Goal: Task Accomplishment & Management: Manage account settings

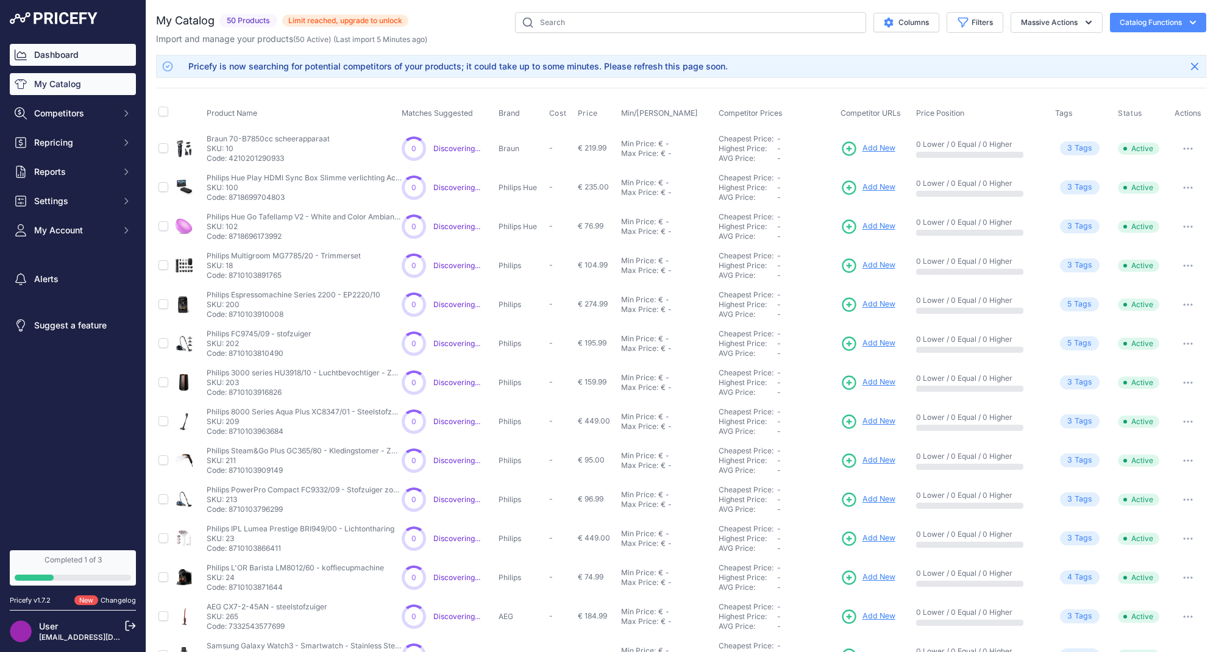
click at [91, 54] on link "Dashboard" at bounding box center [73, 55] width 126 height 22
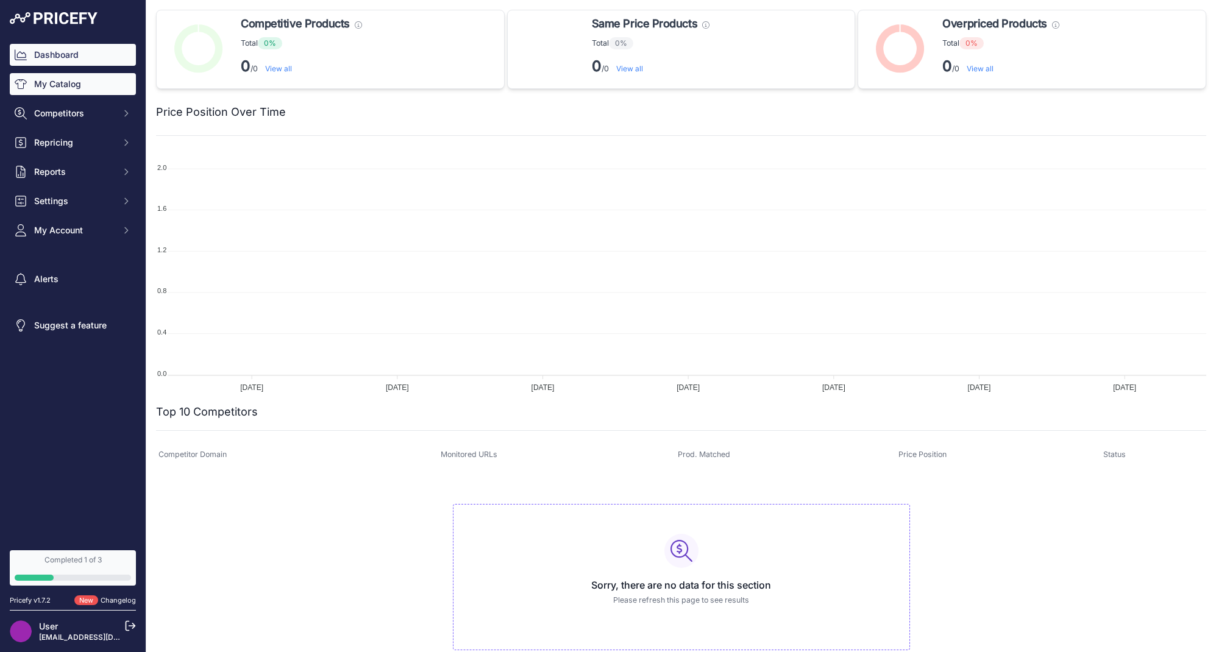
click at [112, 83] on link "My Catalog" at bounding box center [73, 84] width 126 height 22
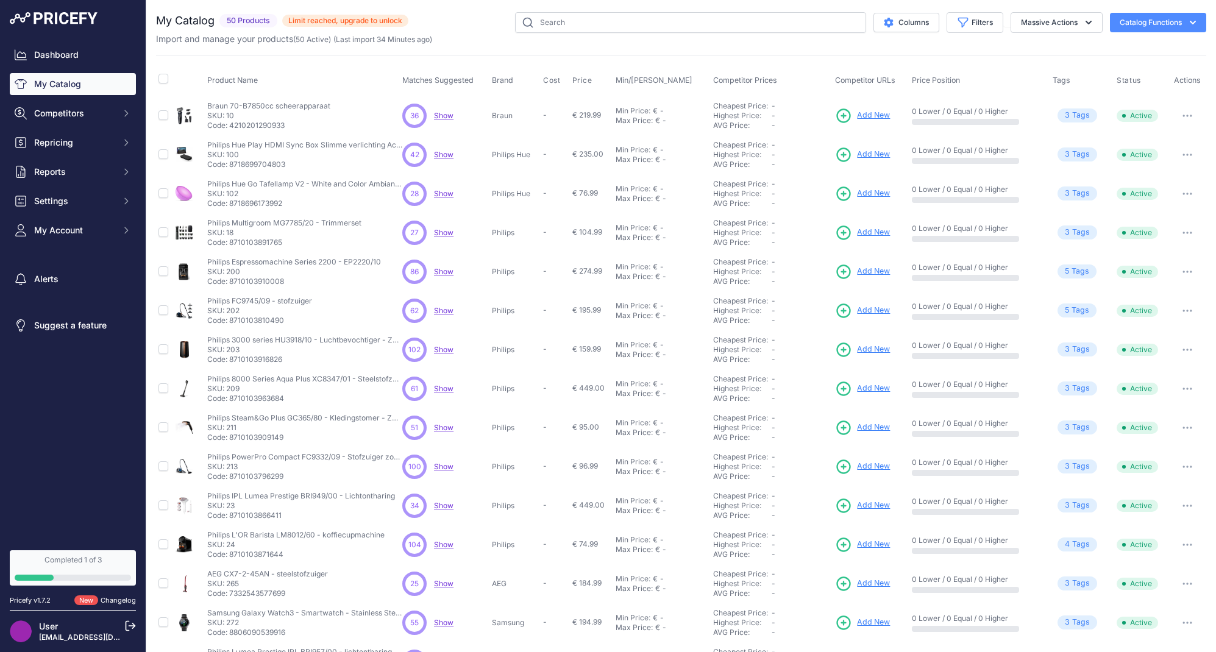
click at [446, 116] on span "Show" at bounding box center [444, 115] width 20 height 9
click at [94, 115] on span "Competitors" at bounding box center [74, 113] width 80 height 12
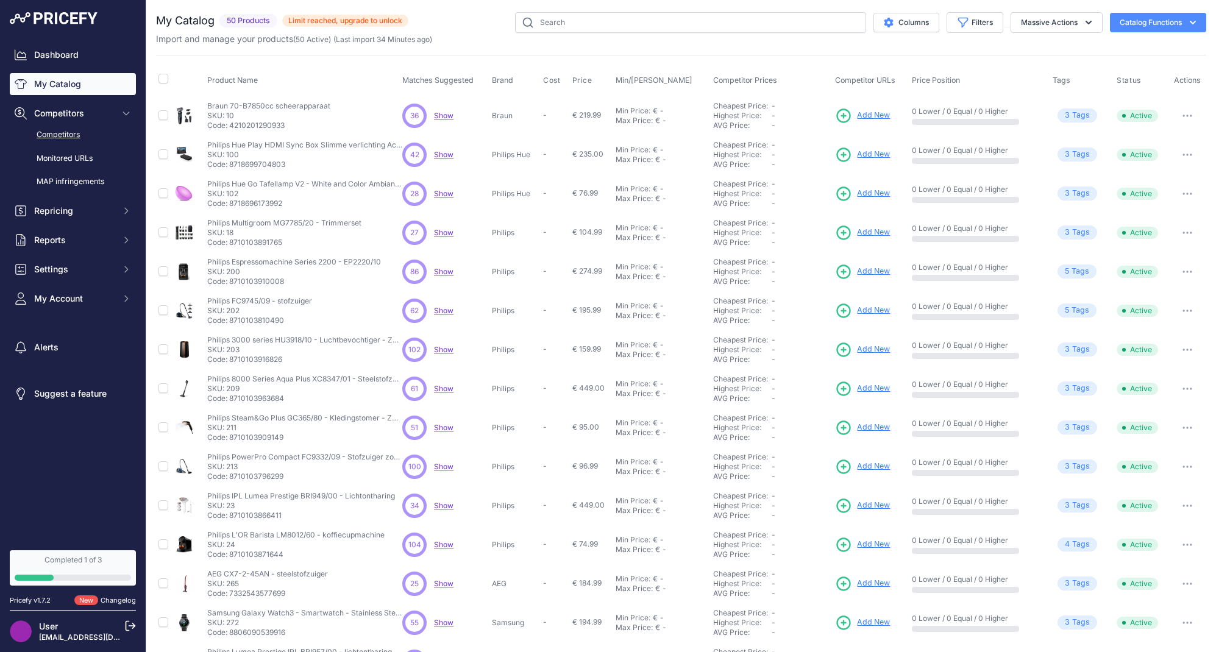
click at [50, 127] on link "Competitors" at bounding box center [73, 134] width 126 height 21
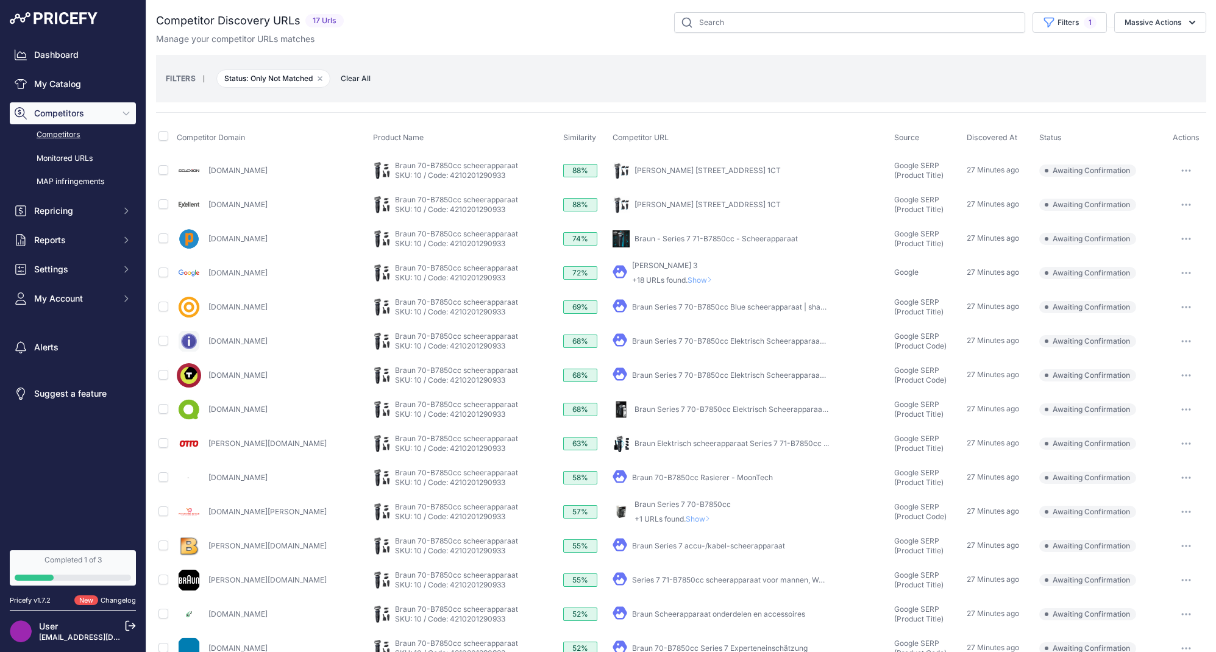
click at [1177, 168] on button "button" at bounding box center [1186, 170] width 24 height 17
click at [1177, 169] on button "button" at bounding box center [1186, 170] width 24 height 17
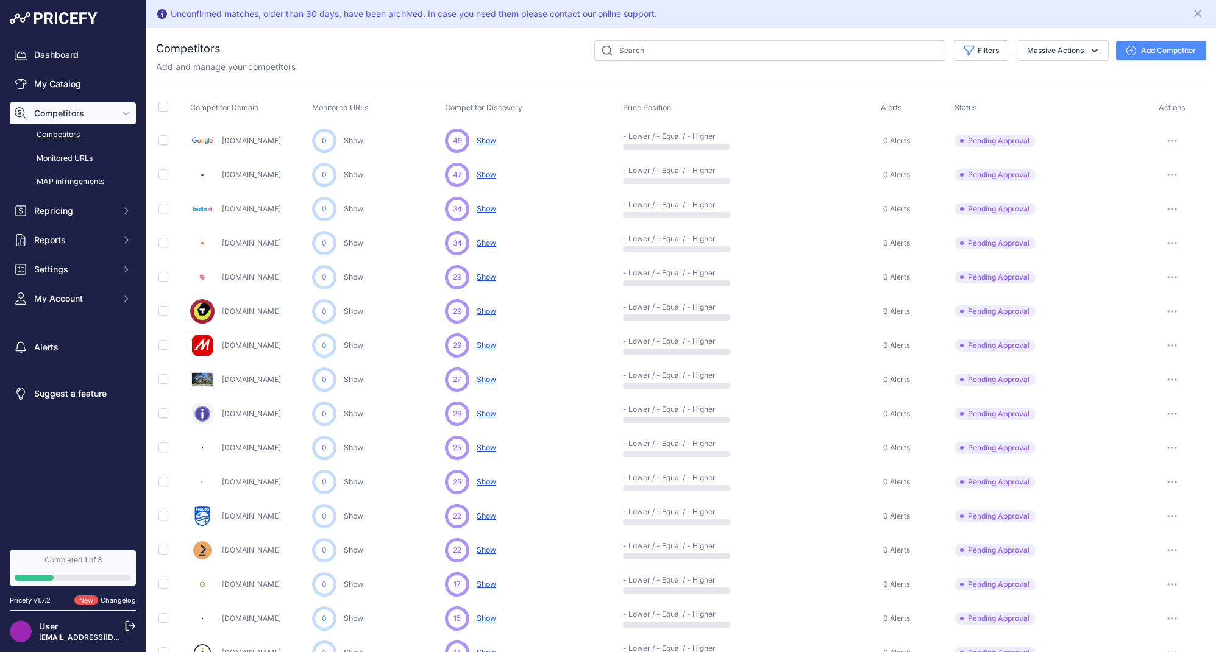
click at [1173, 172] on button "button" at bounding box center [1172, 174] width 24 height 17
click at [1163, 218] on button "Approve Competitor" at bounding box center [1154, 220] width 100 height 20
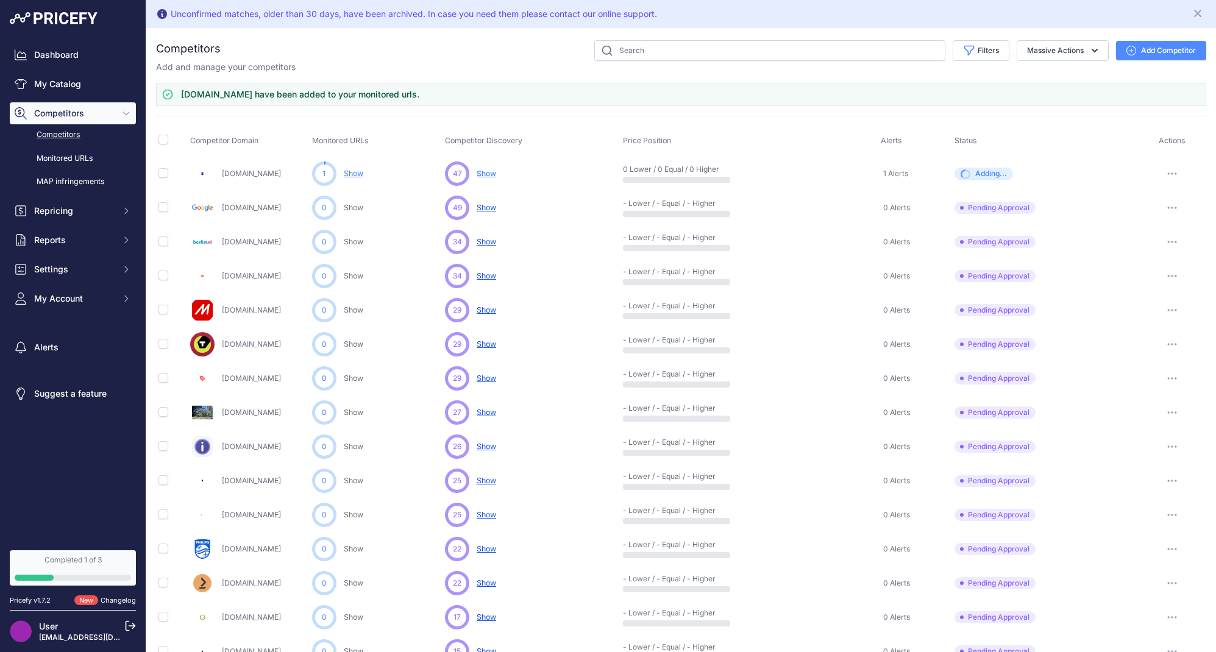
click at [1172, 276] on icon "button" at bounding box center [1172, 276] width 1 height 1
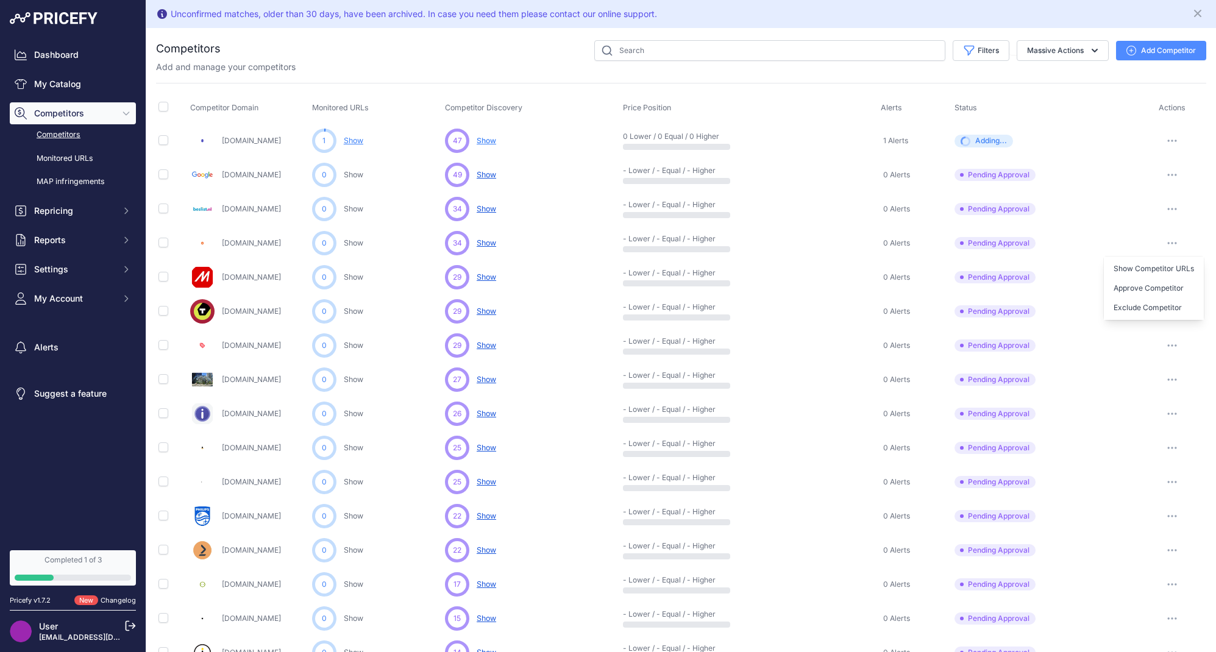
click at [1167, 238] on button "button" at bounding box center [1172, 243] width 24 height 17
click at [1177, 383] on button "button" at bounding box center [1172, 379] width 24 height 17
click at [1153, 426] on button "Approve Competitor" at bounding box center [1154, 425] width 100 height 20
click at [731, 169] on div "0 Lower / 0 Equal / 0 Higher" at bounding box center [749, 175] width 253 height 18
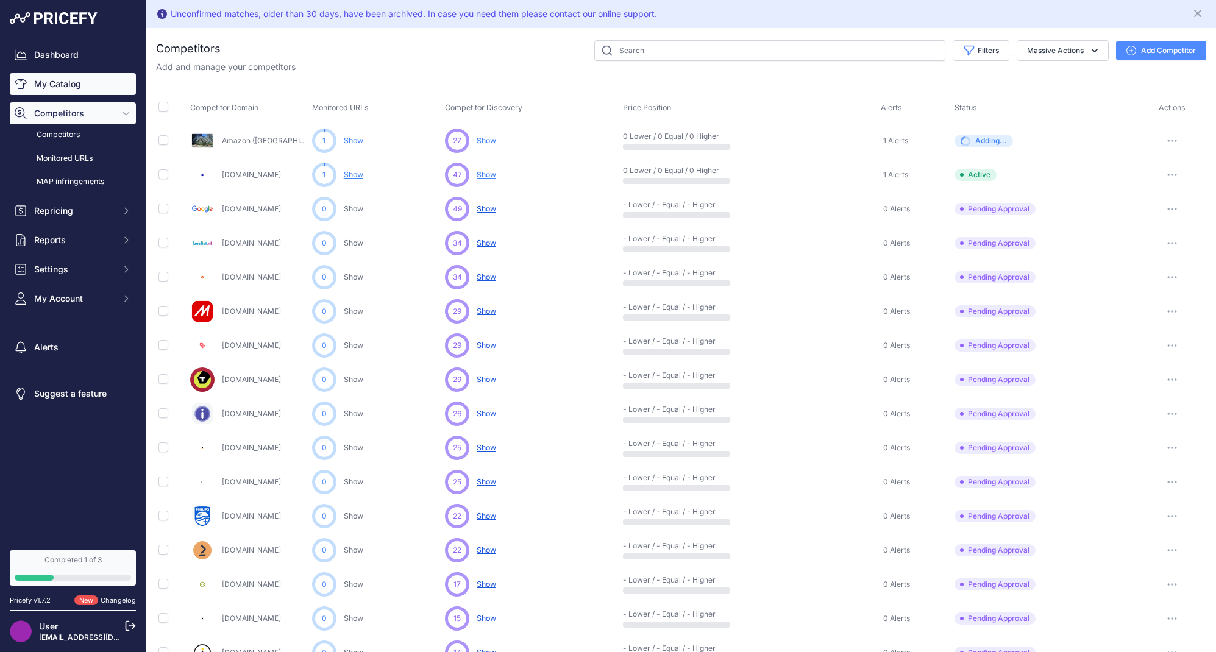
click at [85, 75] on link "My Catalog" at bounding box center [73, 84] width 126 height 22
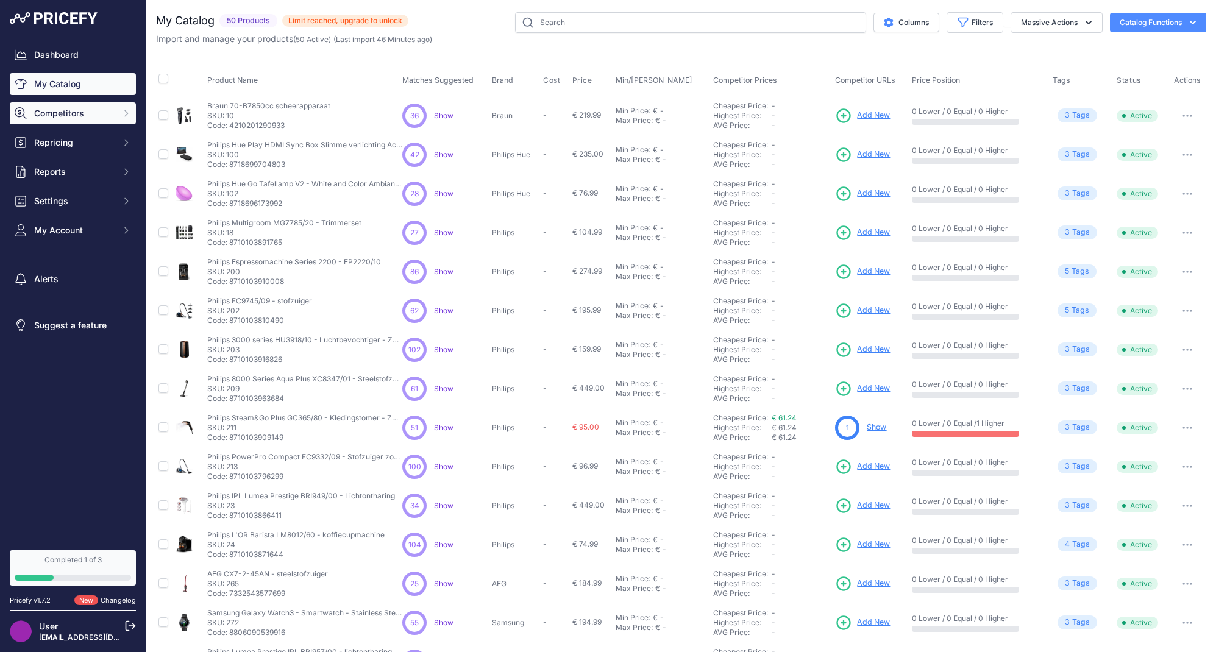
click at [57, 103] on button "Competitors" at bounding box center [73, 113] width 126 height 22
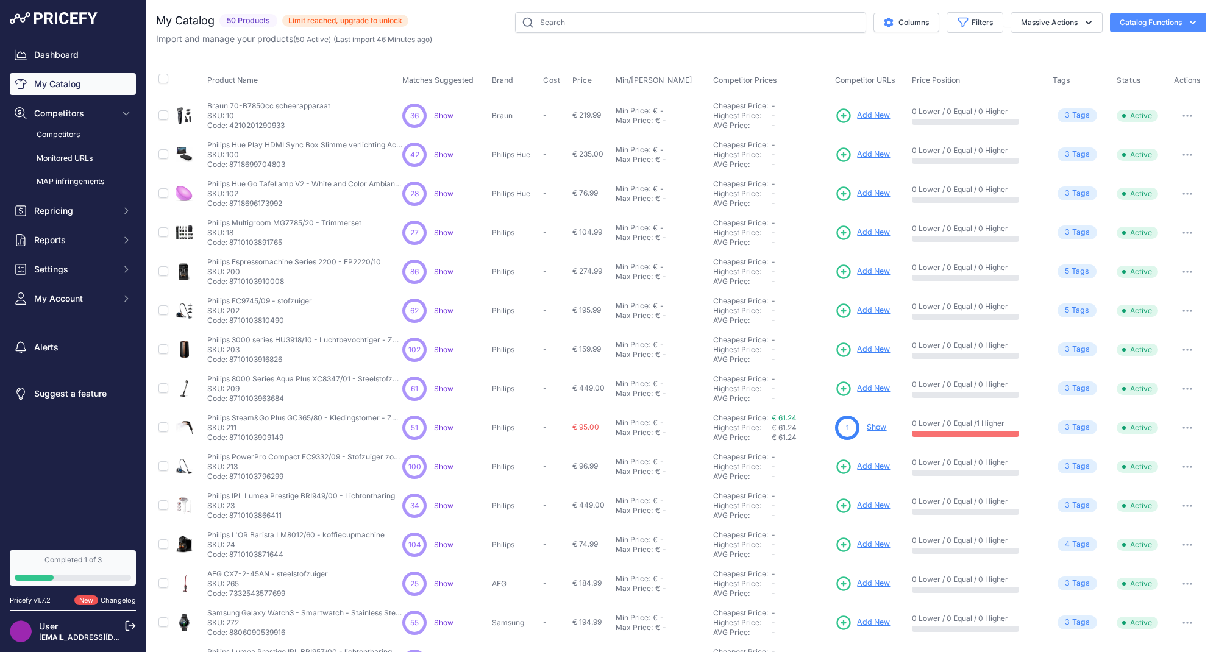
click at [59, 136] on link "Competitors" at bounding box center [73, 134] width 126 height 21
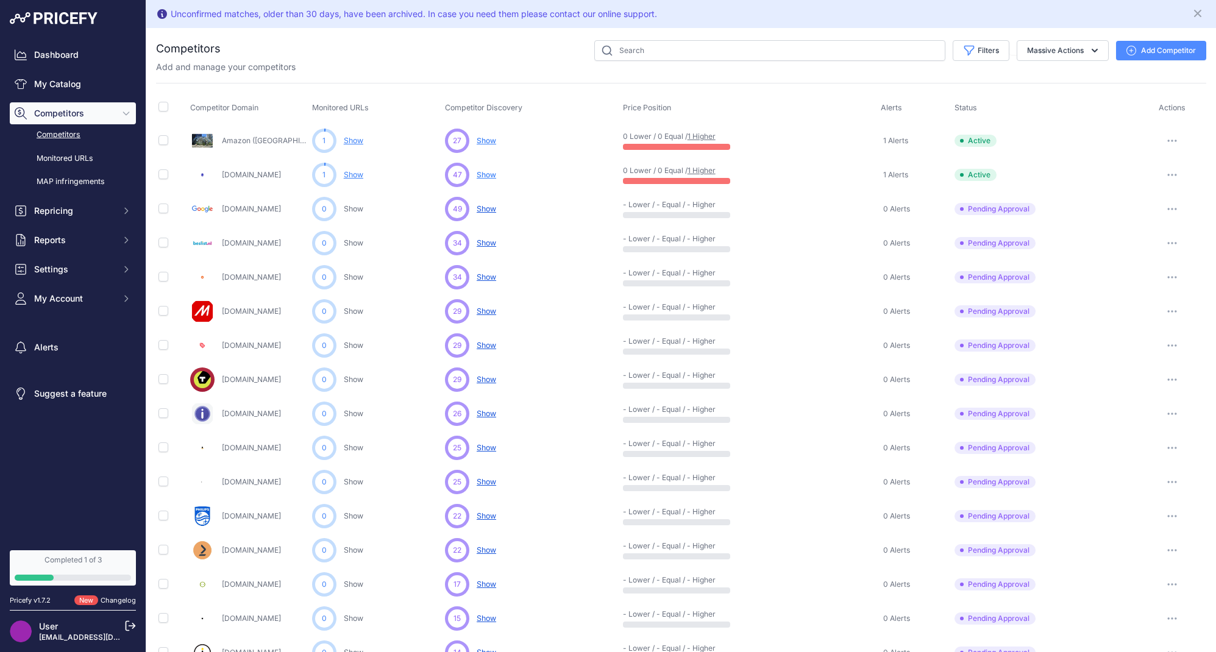
click at [1166, 315] on button "button" at bounding box center [1172, 311] width 24 height 17
click at [1152, 359] on button "Approve Competitor" at bounding box center [1154, 357] width 100 height 20
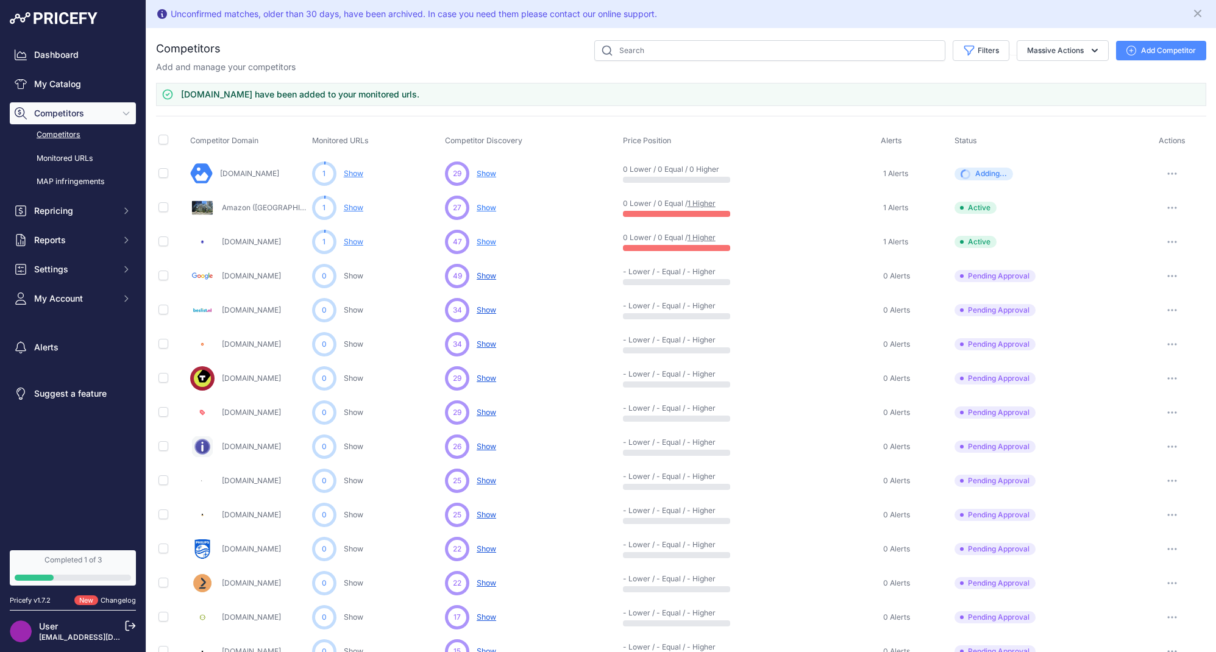
click at [51, 379] on nav "Dashboard My Catalog Competitors Competitors Monitored URLs MAP infringements R…" at bounding box center [73, 290] width 126 height 492
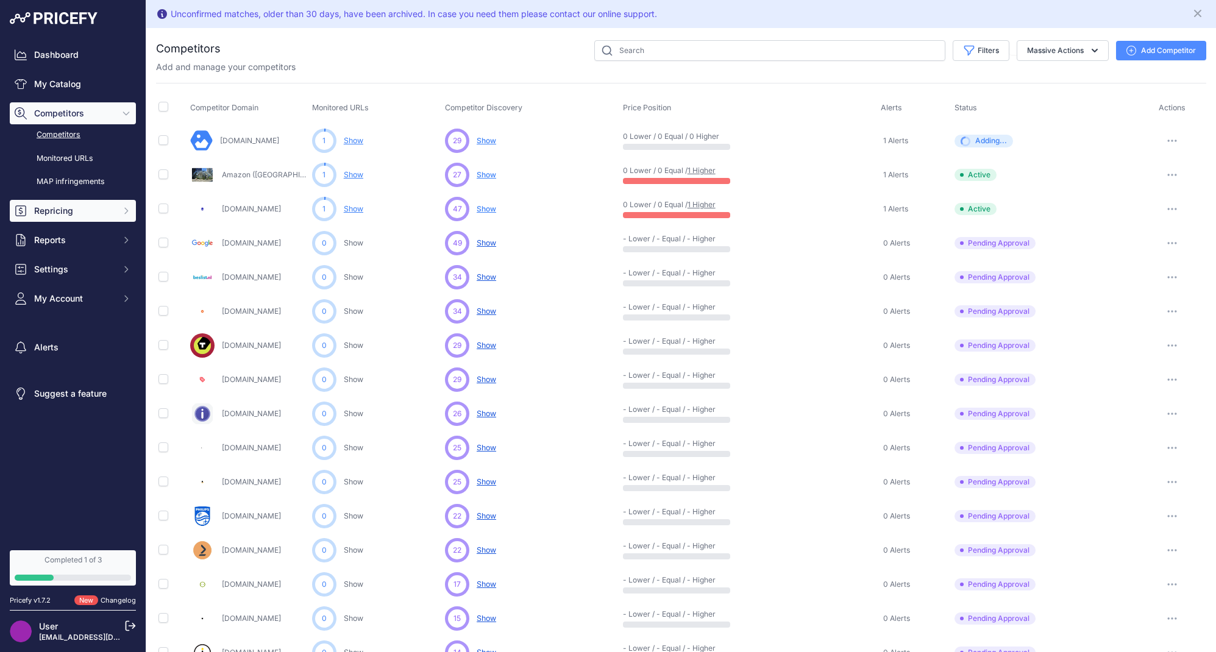
click at [95, 220] on button "Repricing" at bounding box center [73, 211] width 126 height 22
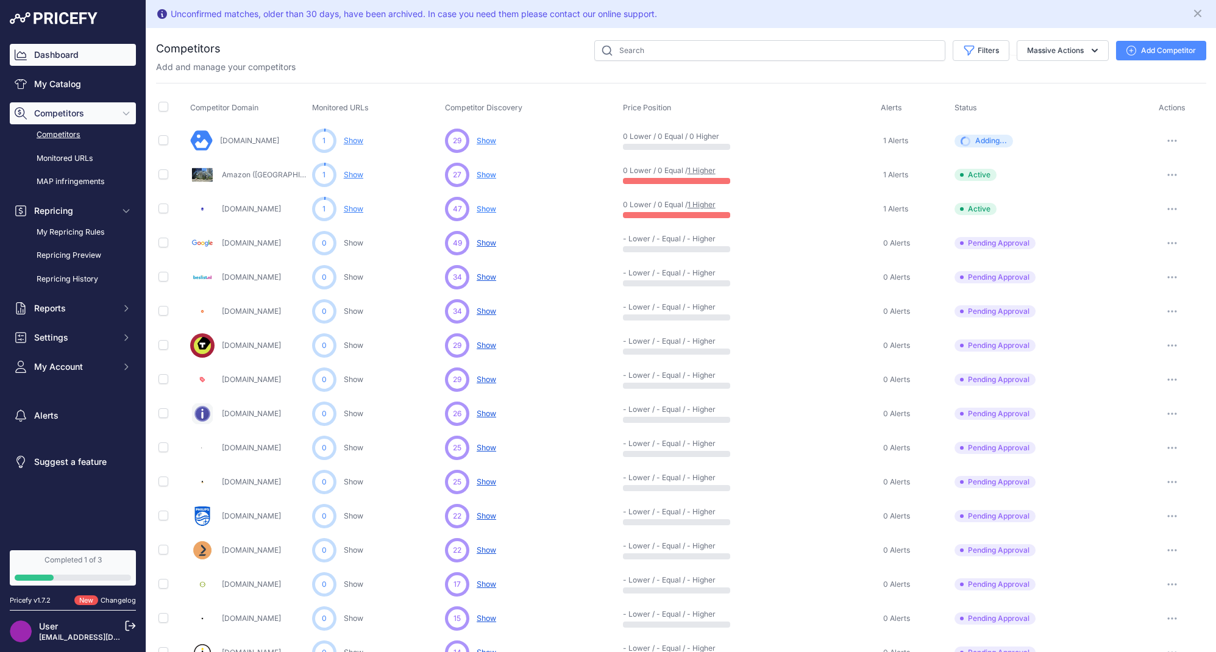
click at [68, 56] on link "Dashboard" at bounding box center [73, 55] width 126 height 22
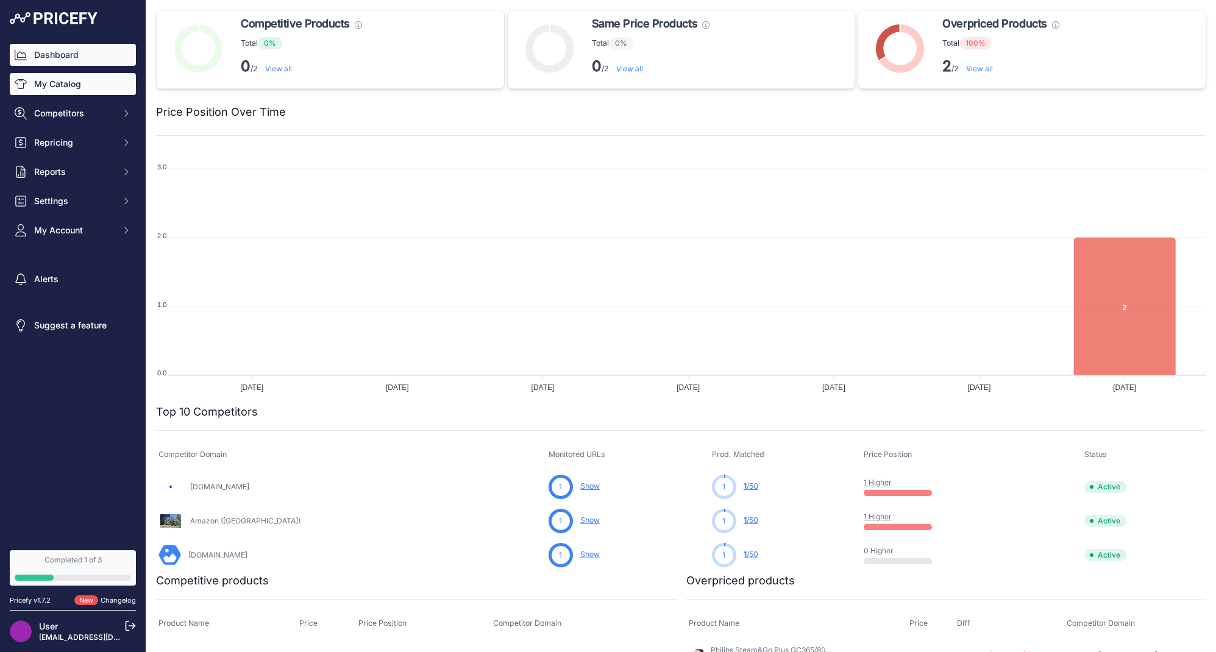
click at [99, 90] on link "My Catalog" at bounding box center [73, 84] width 126 height 22
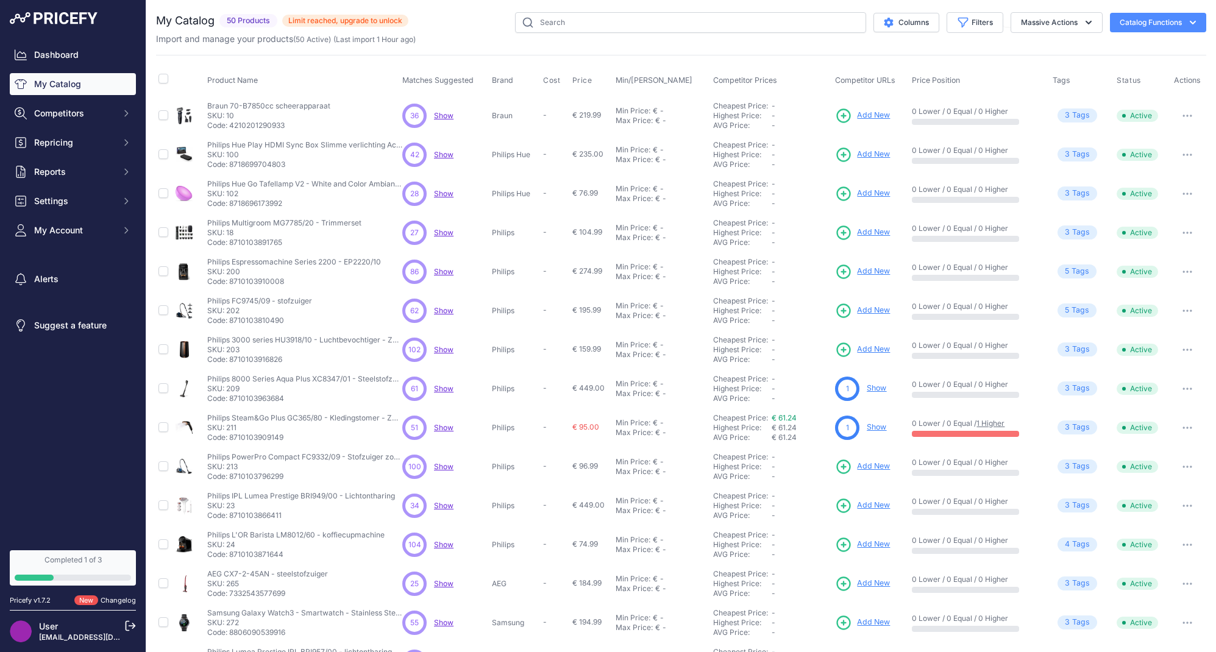
click at [98, 571] on link "Completed 1 of 3" at bounding box center [73, 567] width 126 height 35
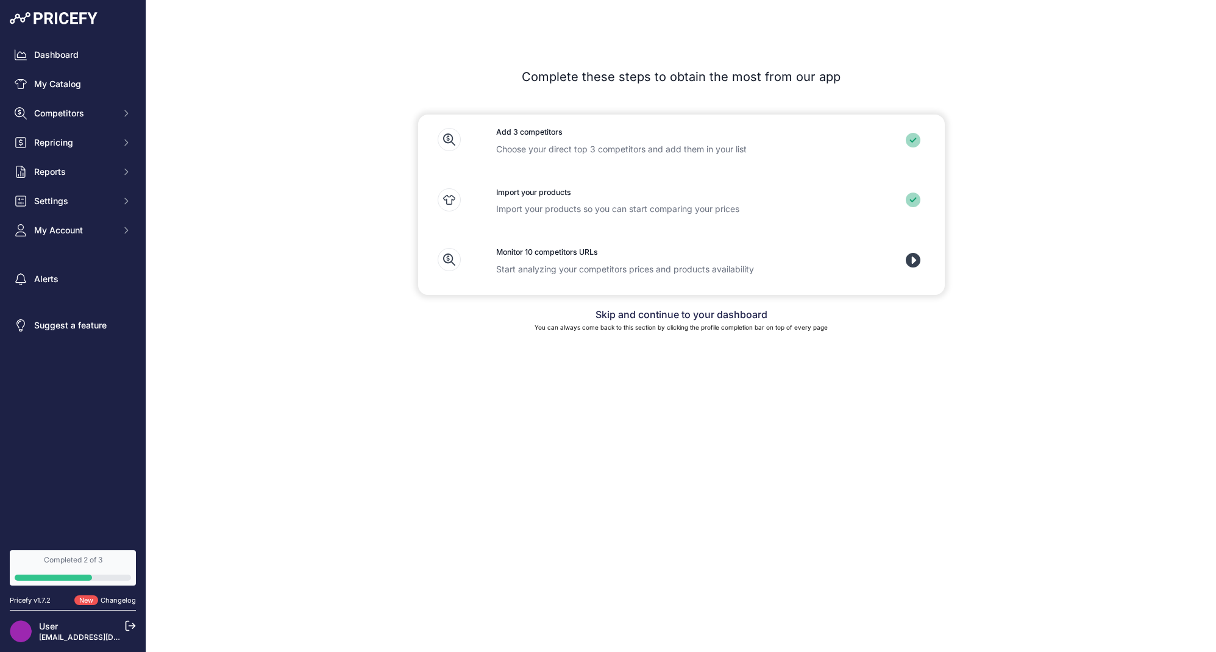
click at [915, 265] on icon at bounding box center [913, 260] width 15 height 15
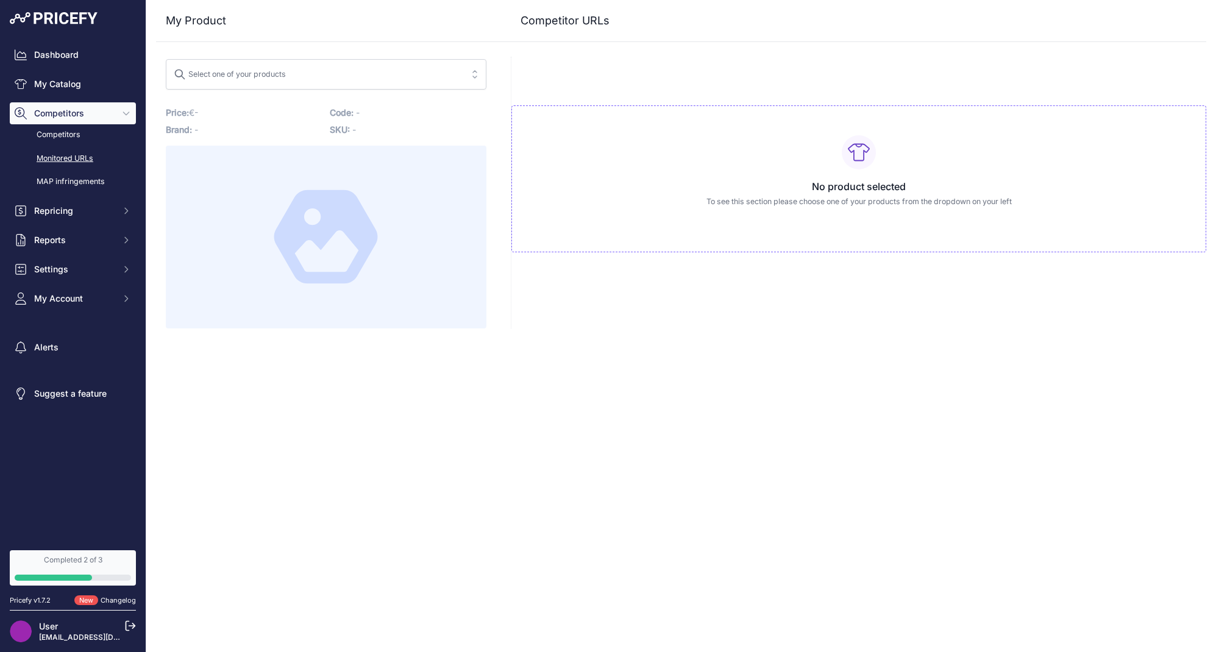
click at [74, 165] on link "Monitored URLs" at bounding box center [73, 158] width 126 height 21
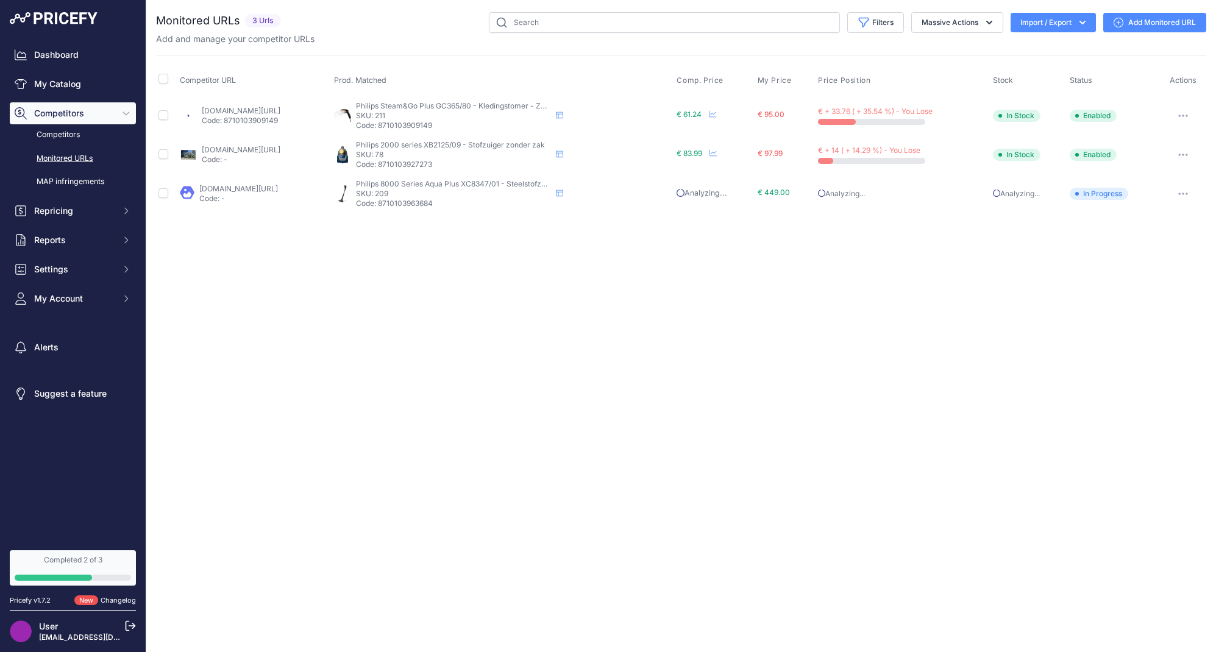
click at [1183, 116] on icon "button" at bounding box center [1183, 116] width 10 height 2
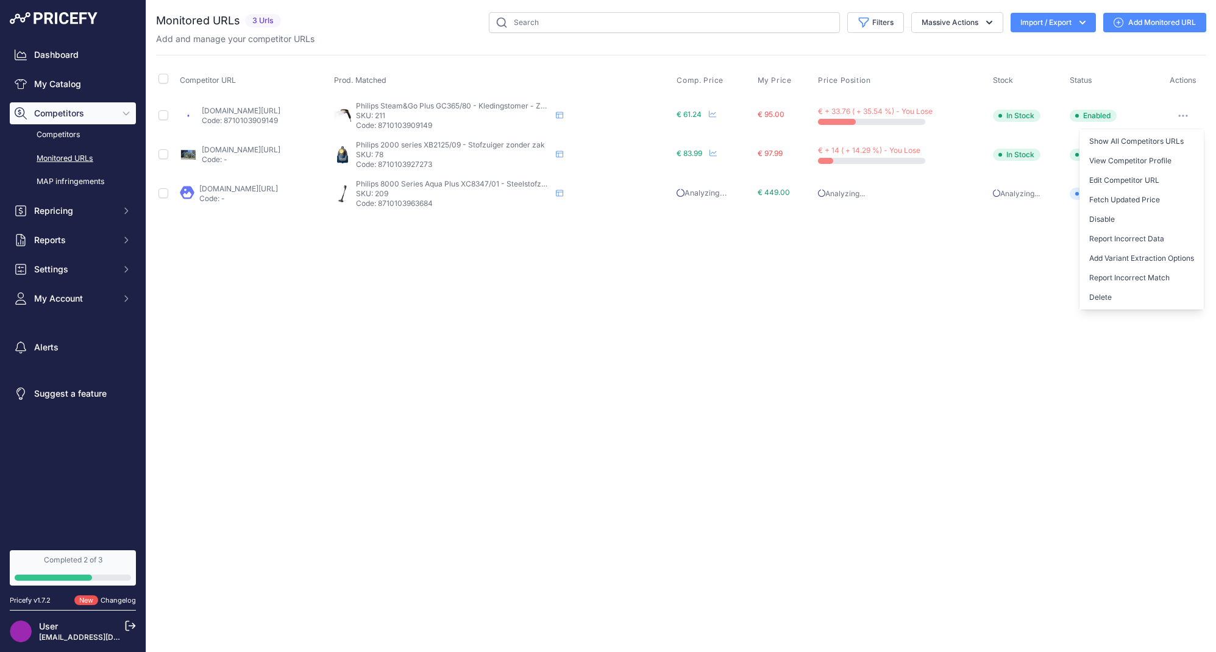
click at [1191, 113] on button "button" at bounding box center [1183, 115] width 24 height 17
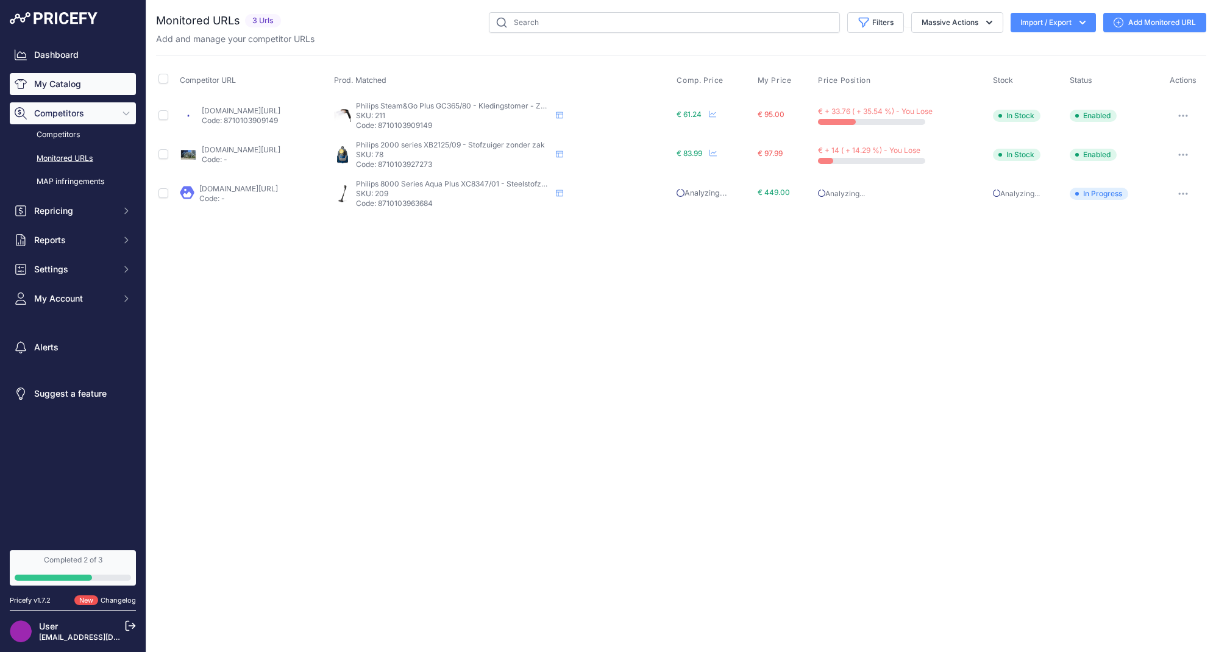
click at [74, 87] on link "My Catalog" at bounding box center [73, 84] width 126 height 22
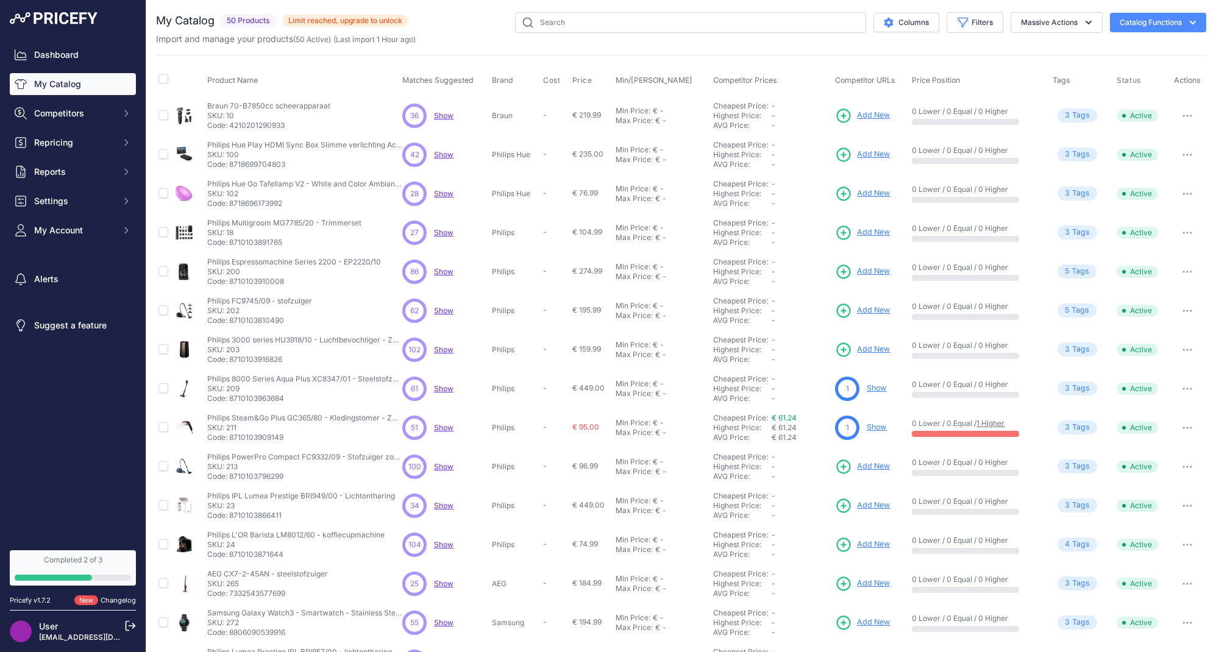
click at [306, 18] on span "Limit reached, upgrade to unlock" at bounding box center [345, 21] width 126 height 12
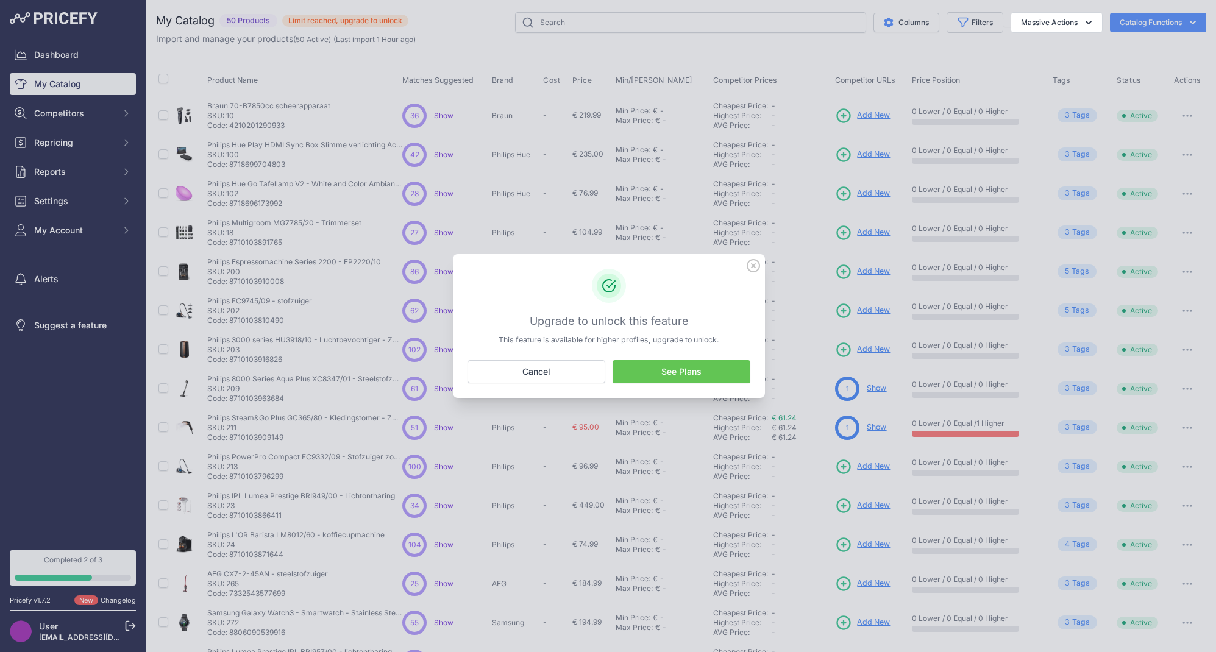
click at [753, 266] on icon at bounding box center [753, 266] width 12 height 12
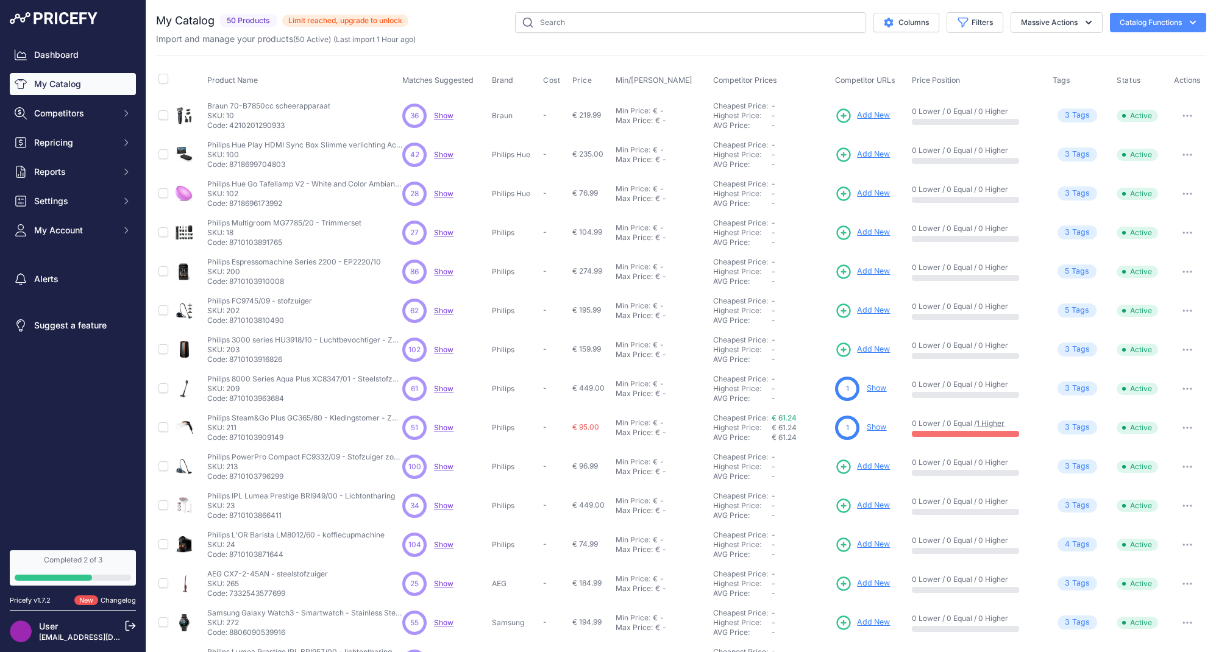
click at [116, 601] on link "Changelog" at bounding box center [118, 600] width 35 height 9
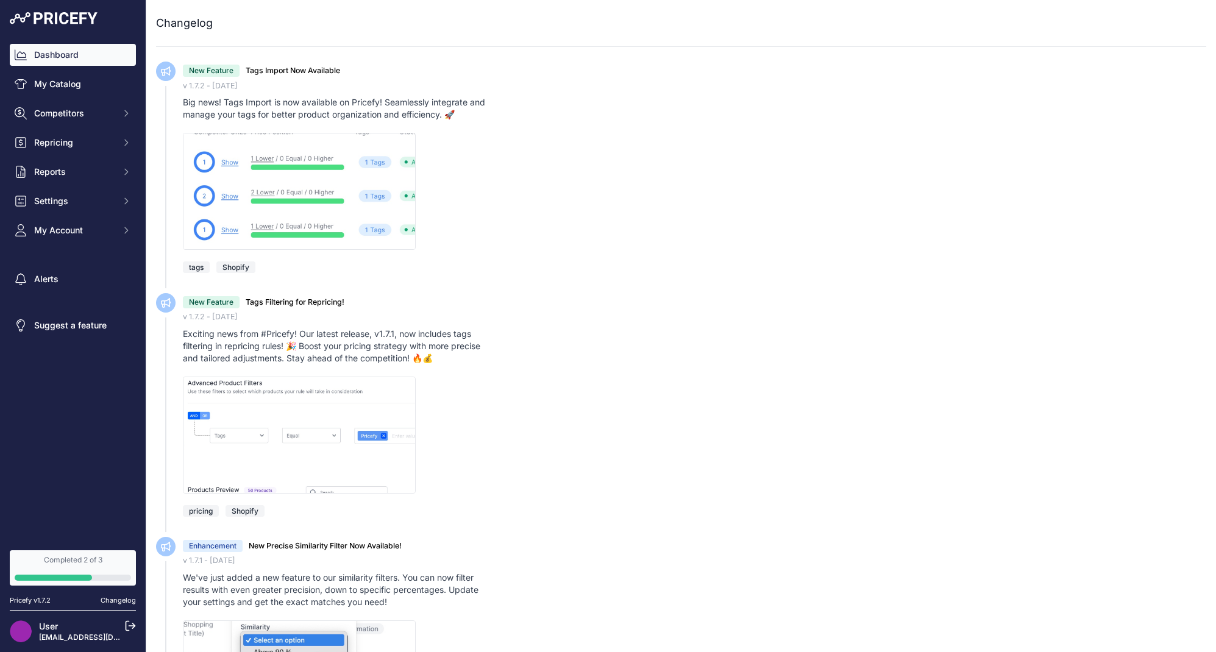
scroll to position [1, 0]
click at [76, 51] on link "Dashboard" at bounding box center [73, 55] width 126 height 22
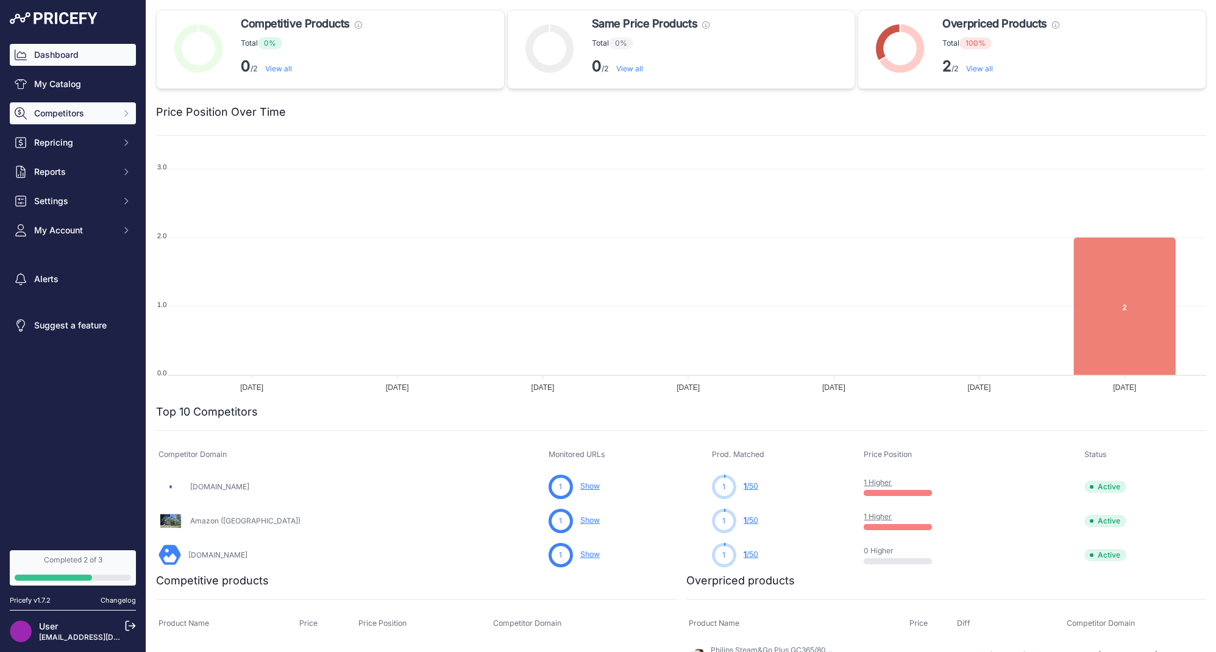
click at [79, 109] on span "Competitors" at bounding box center [74, 113] width 80 height 12
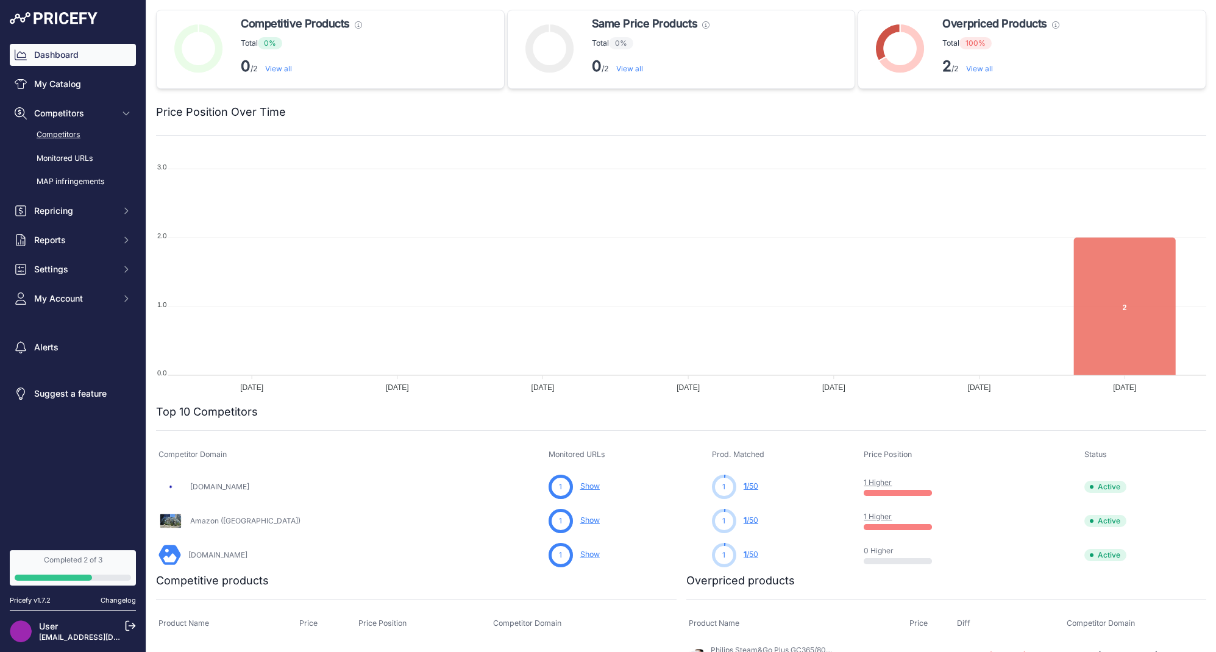
click at [71, 133] on link "Competitors" at bounding box center [73, 134] width 126 height 21
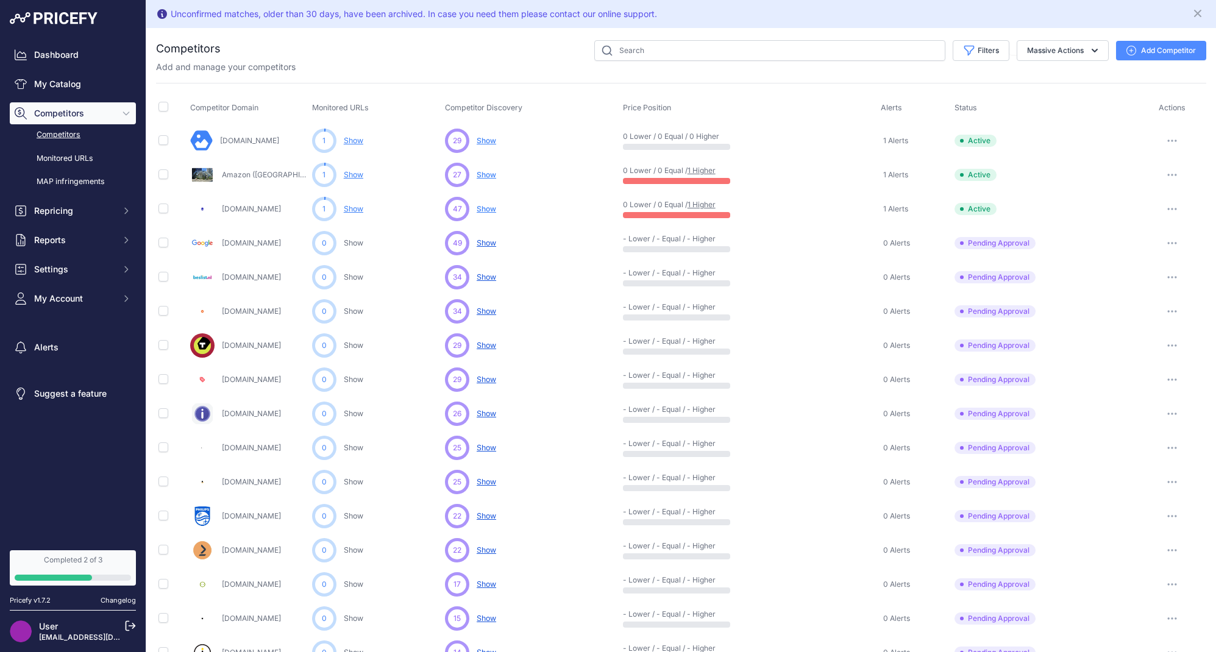
scroll to position [4, 0]
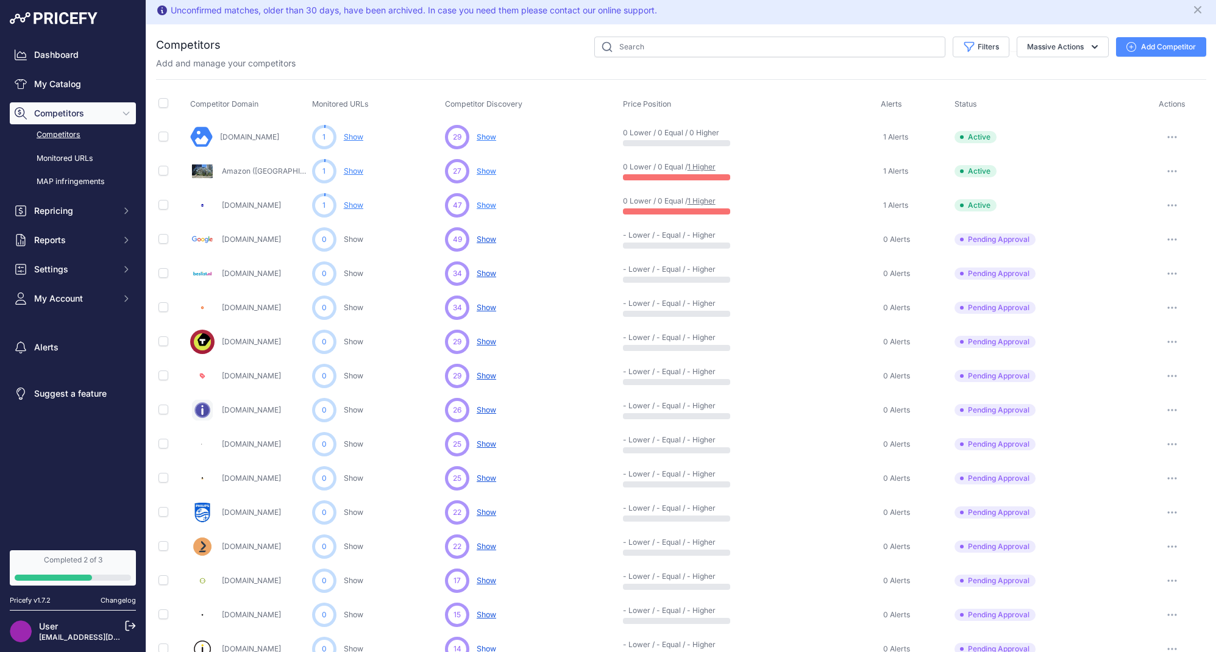
click at [1166, 202] on button "button" at bounding box center [1172, 205] width 24 height 17
click at [1166, 233] on link "View Competitor Profile" at bounding box center [1153, 231] width 102 height 20
click at [1083, 46] on button "Massive Actions" at bounding box center [1063, 47] width 92 height 21
click at [980, 129] on td "Active" at bounding box center [1045, 137] width 186 height 35
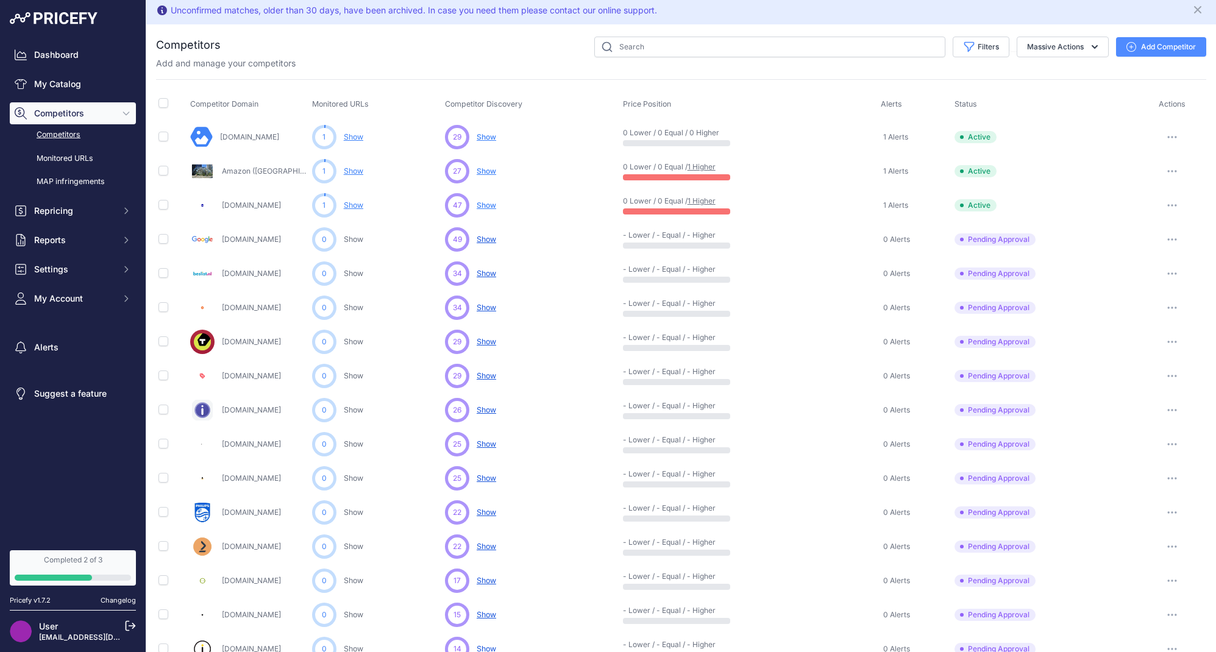
click at [363, 140] on link "Show" at bounding box center [354, 136] width 20 height 9
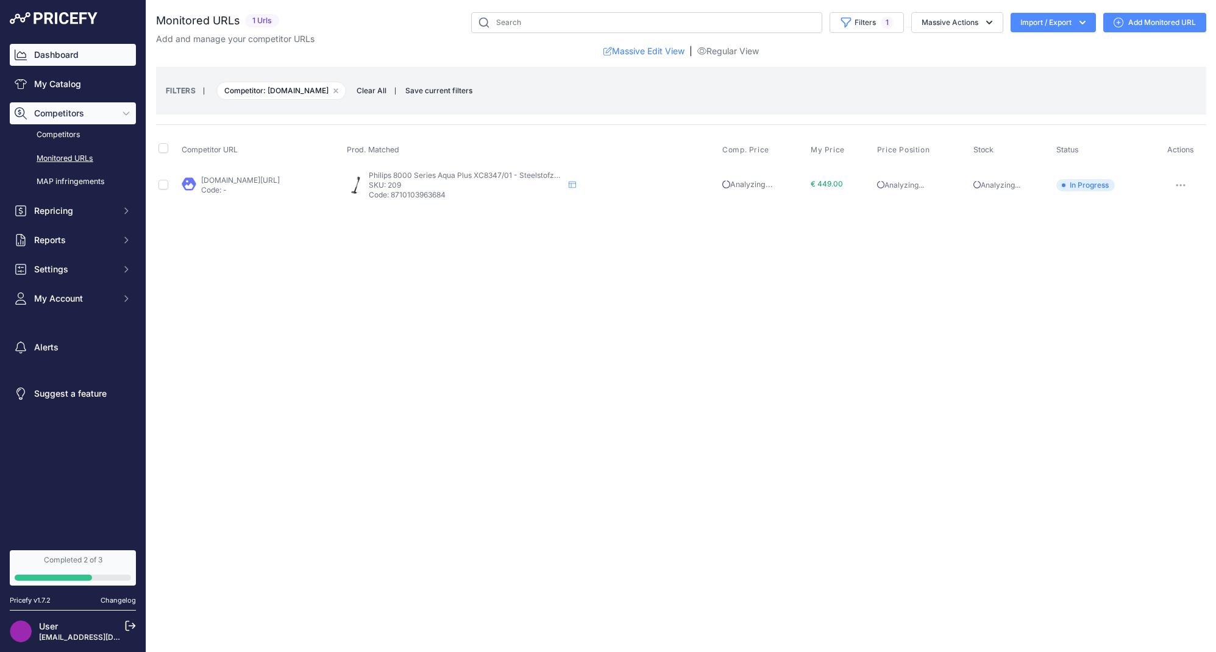
click at [91, 61] on link "Dashboard" at bounding box center [73, 55] width 126 height 22
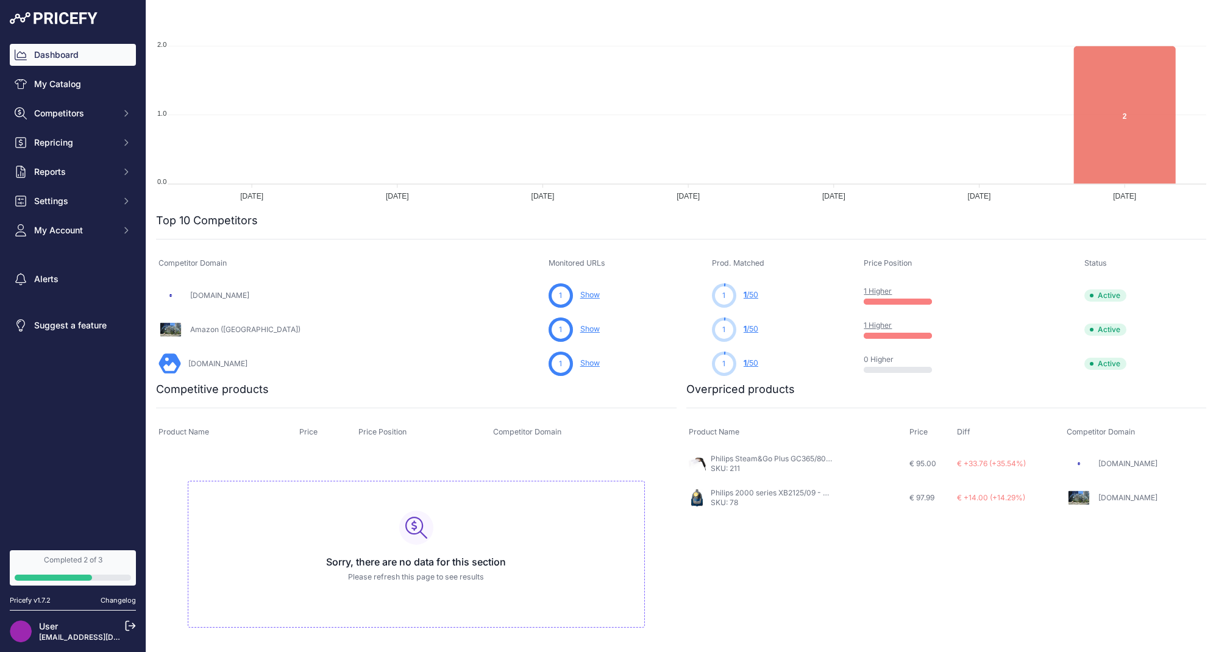
scroll to position [190, 0]
click at [814, 462] on link "Philips Steam&Go Plus GC365/80 - Kledingstomer - Zwart" at bounding box center [811, 459] width 201 height 9
click at [786, 493] on link "Philips 2000 series XB2125/09 - Stofzuiger zonder zak" at bounding box center [805, 493] width 189 height 9
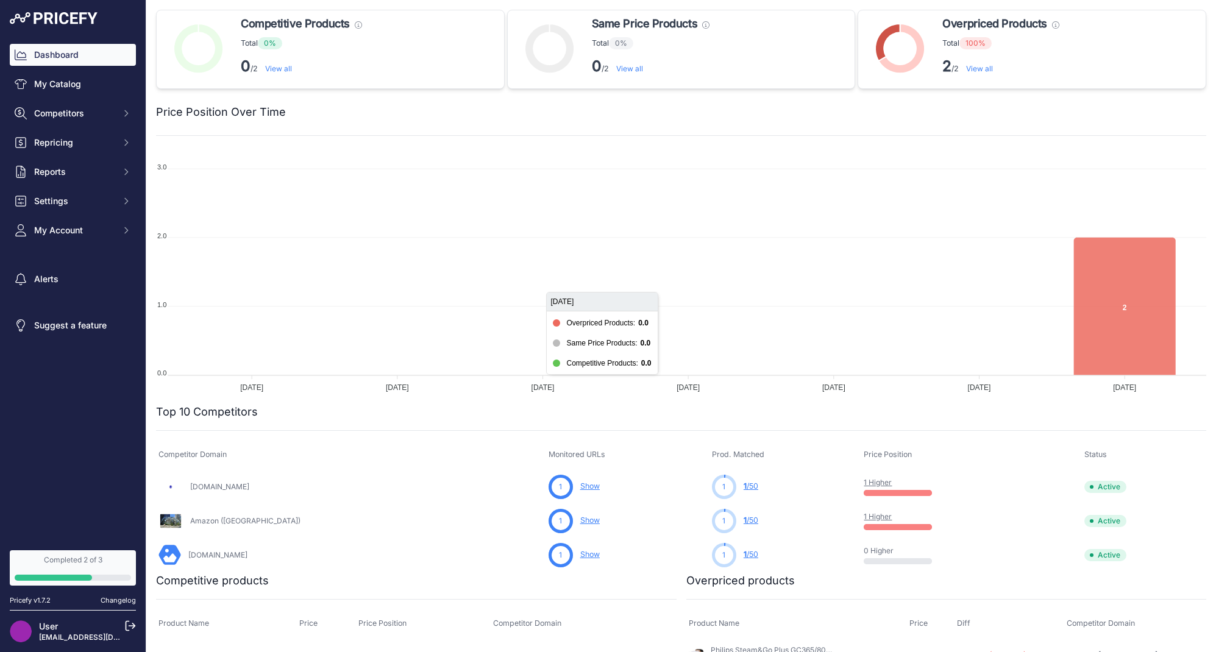
scroll to position [0, 0]
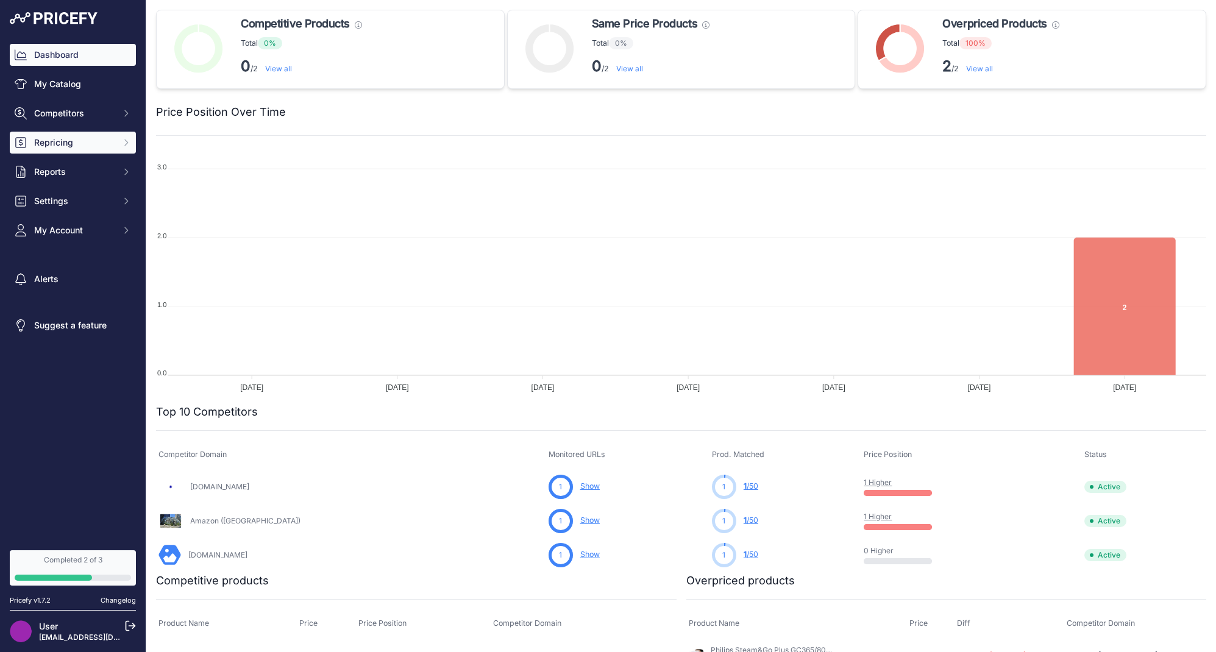
click at [112, 143] on span "Repricing" at bounding box center [74, 143] width 80 height 12
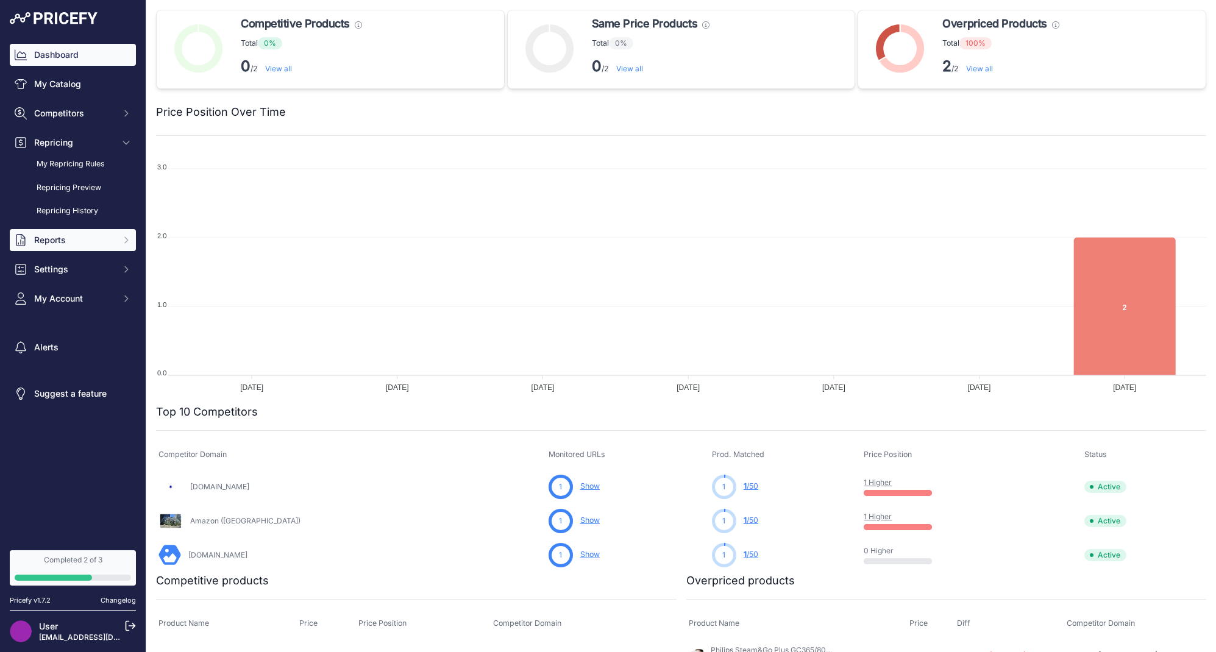
click at [91, 232] on button "Reports" at bounding box center [73, 240] width 126 height 22
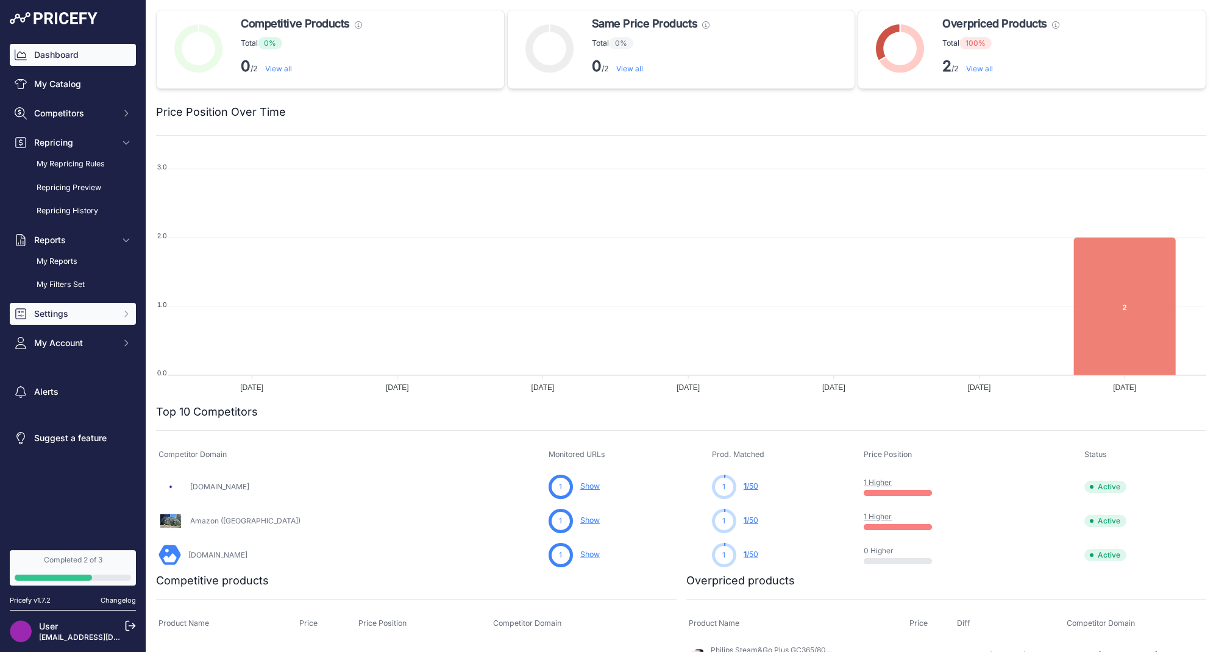
click at [79, 318] on span "Settings" at bounding box center [74, 314] width 80 height 12
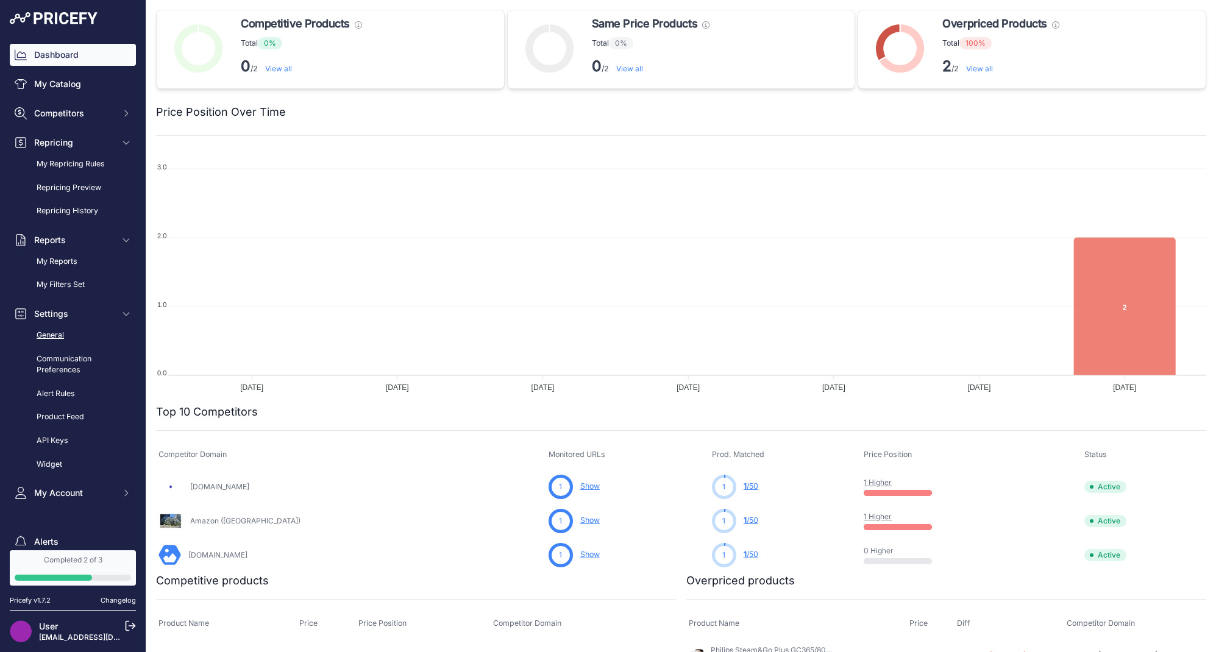
click at [76, 336] on link "General" at bounding box center [73, 335] width 126 height 21
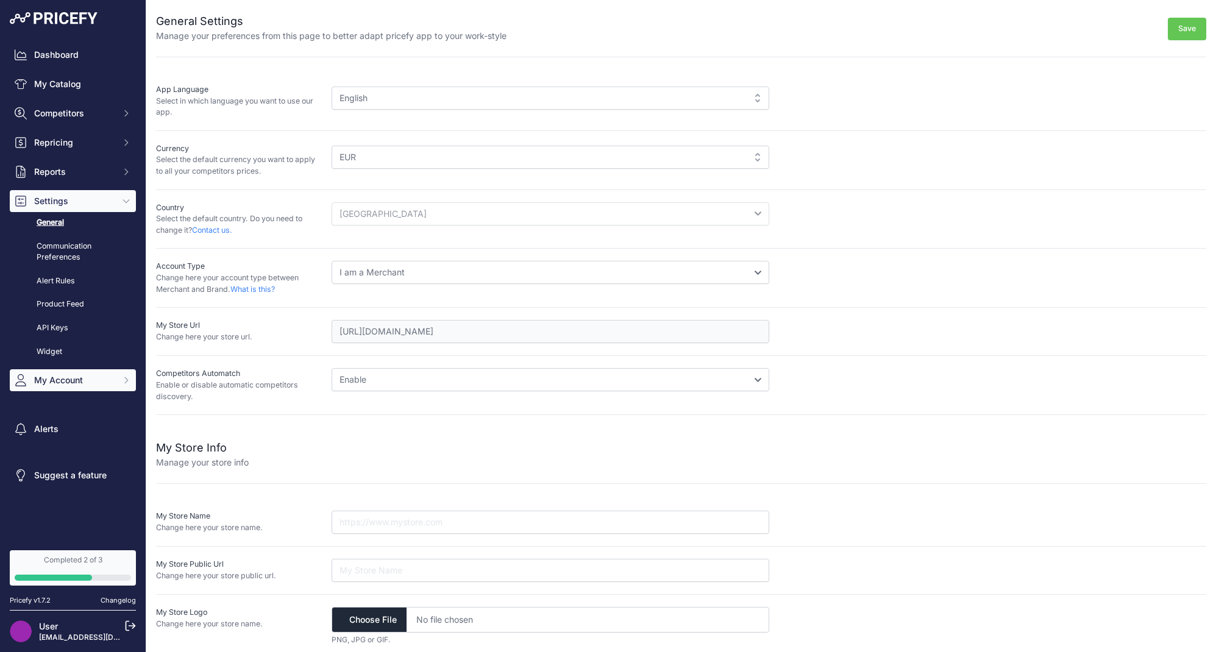
click at [66, 379] on span "My Account" at bounding box center [74, 380] width 80 height 12
click at [63, 496] on link "Billing" at bounding box center [73, 496] width 126 height 21
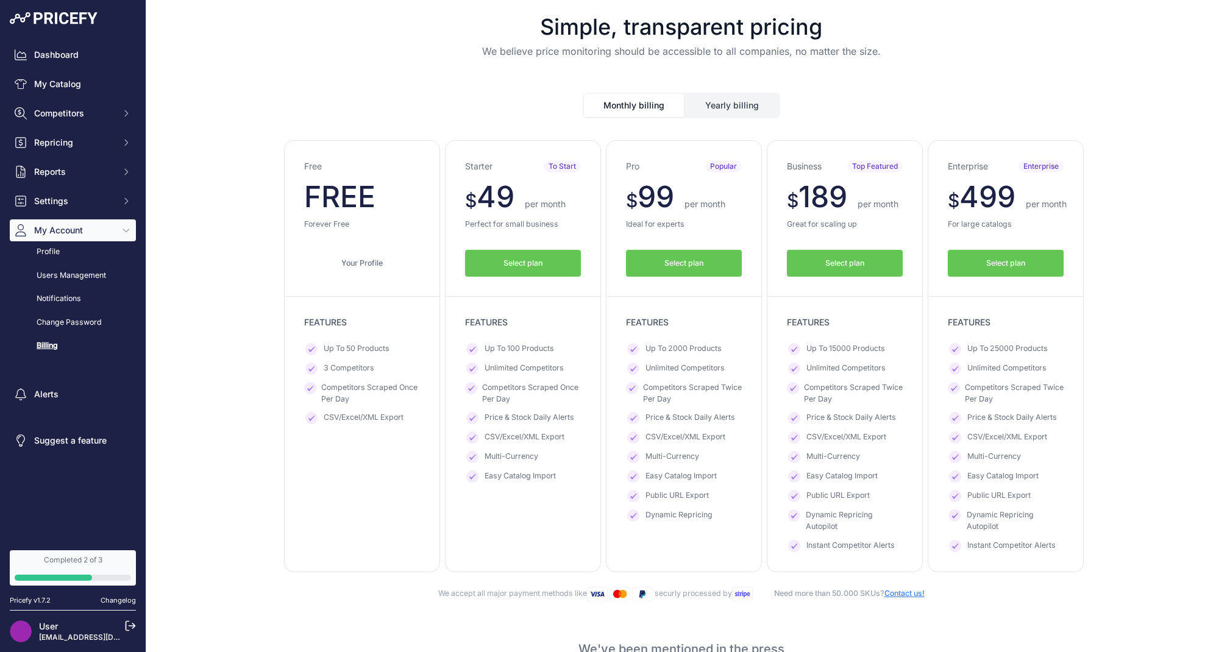
click at [752, 115] on button "Yearly billing" at bounding box center [732, 105] width 94 height 23
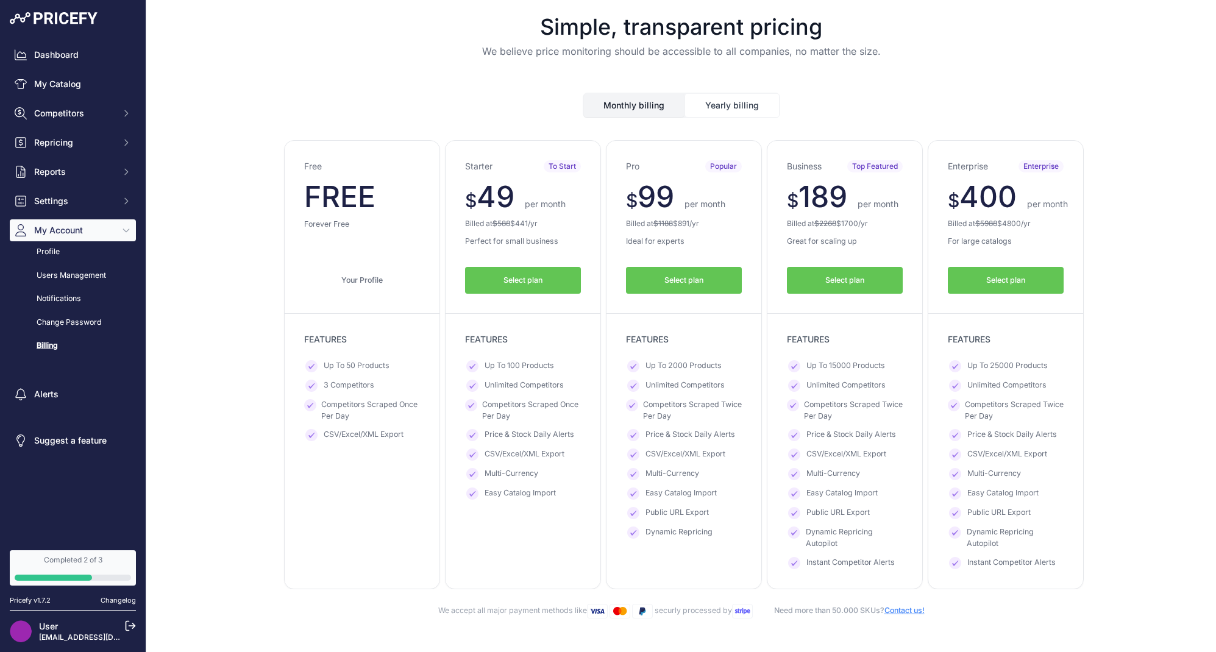
click at [640, 96] on button "Monthly billing" at bounding box center [634, 105] width 100 height 23
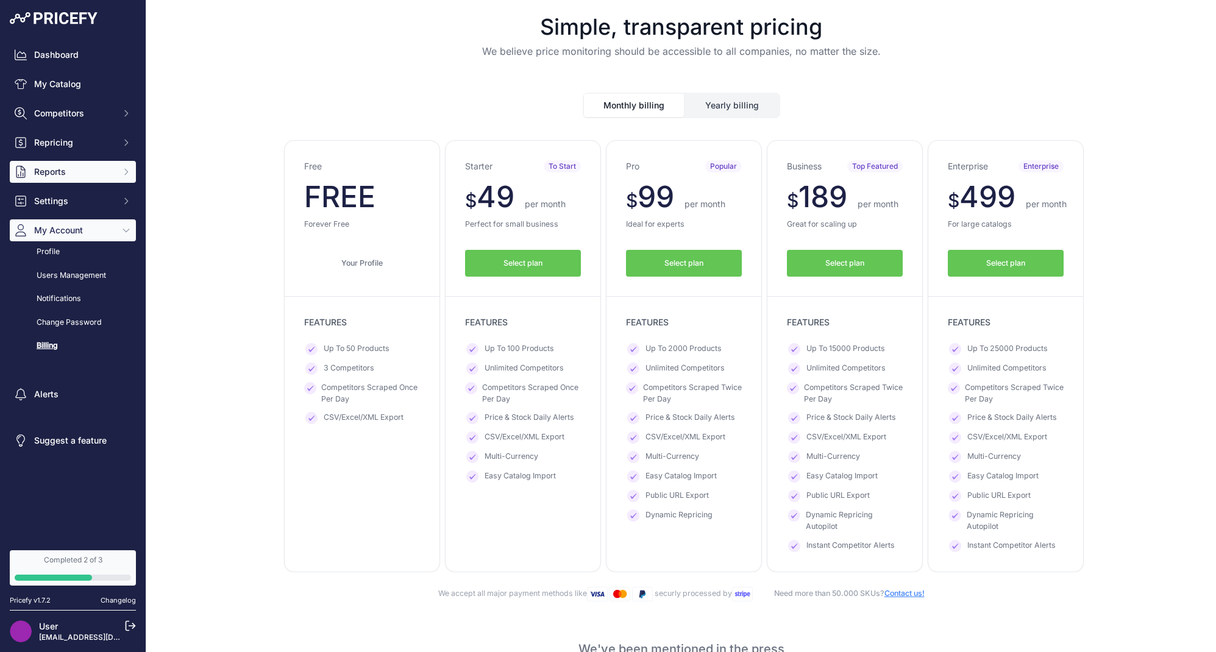
click at [28, 172] on button "Reports" at bounding box center [73, 172] width 126 height 22
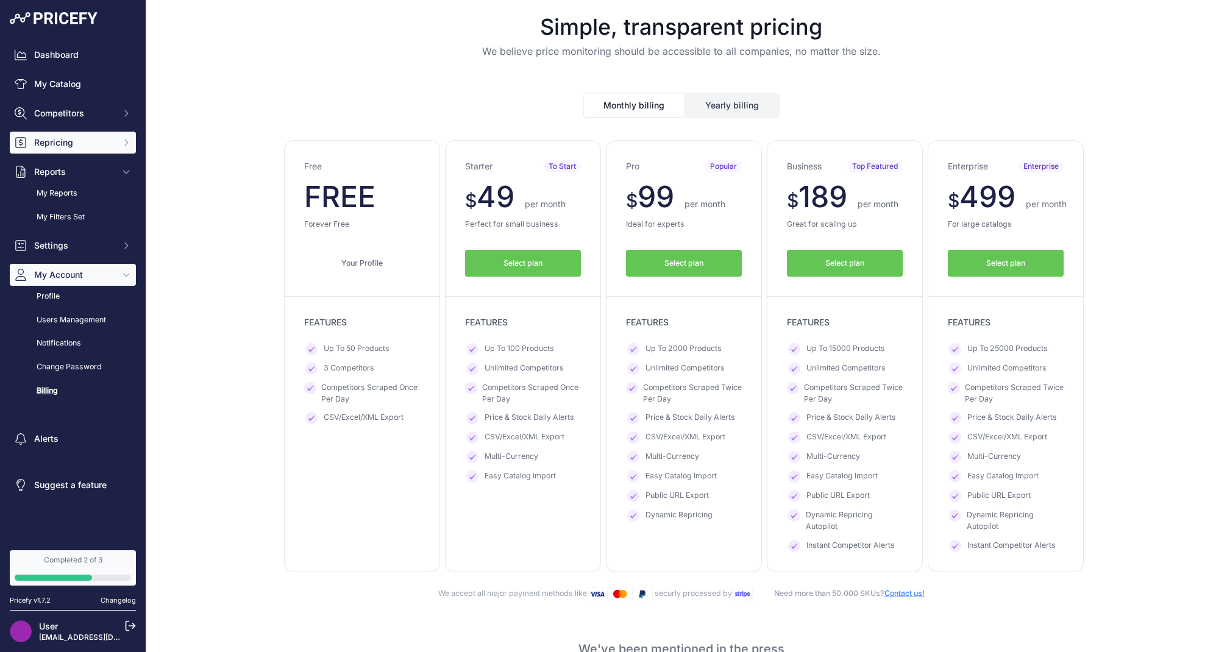
click at [68, 135] on button "Repricing" at bounding box center [73, 143] width 126 height 22
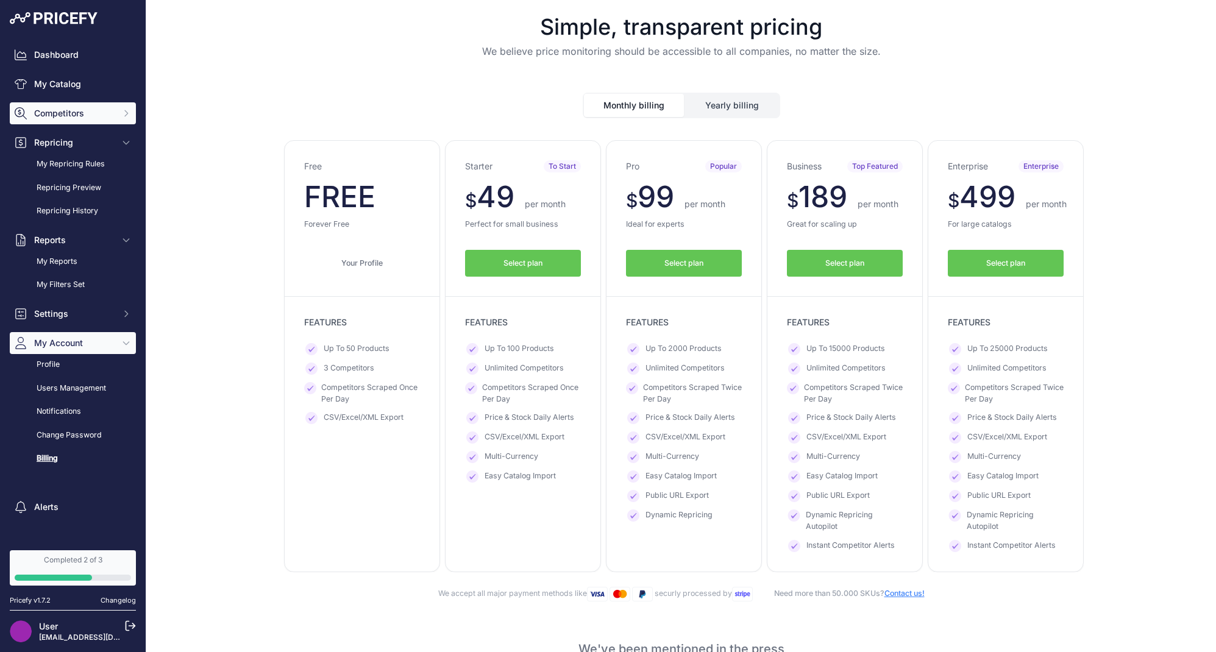
click at [69, 113] on span "Competitors" at bounding box center [74, 113] width 80 height 12
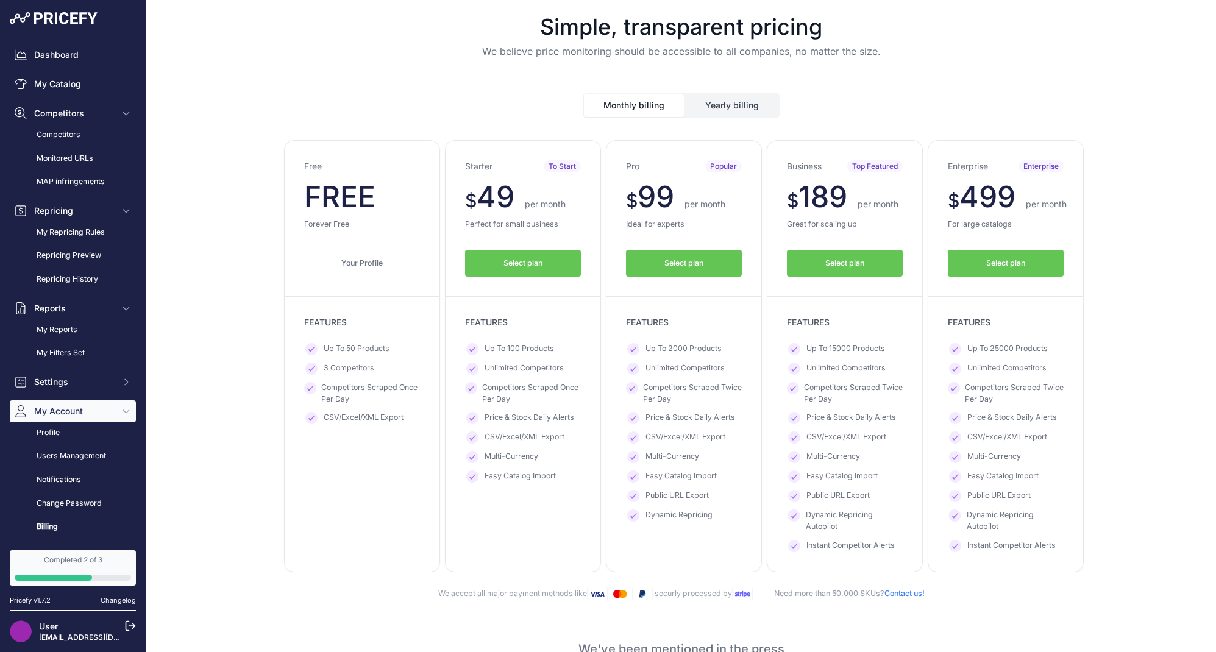
click at [71, 70] on div "Dashboard My Catalog Competitors Competitors Monitored URLs MAP infringements R…" at bounding box center [73, 291] width 126 height 494
click at [70, 80] on link "My Catalog" at bounding box center [73, 84] width 126 height 22
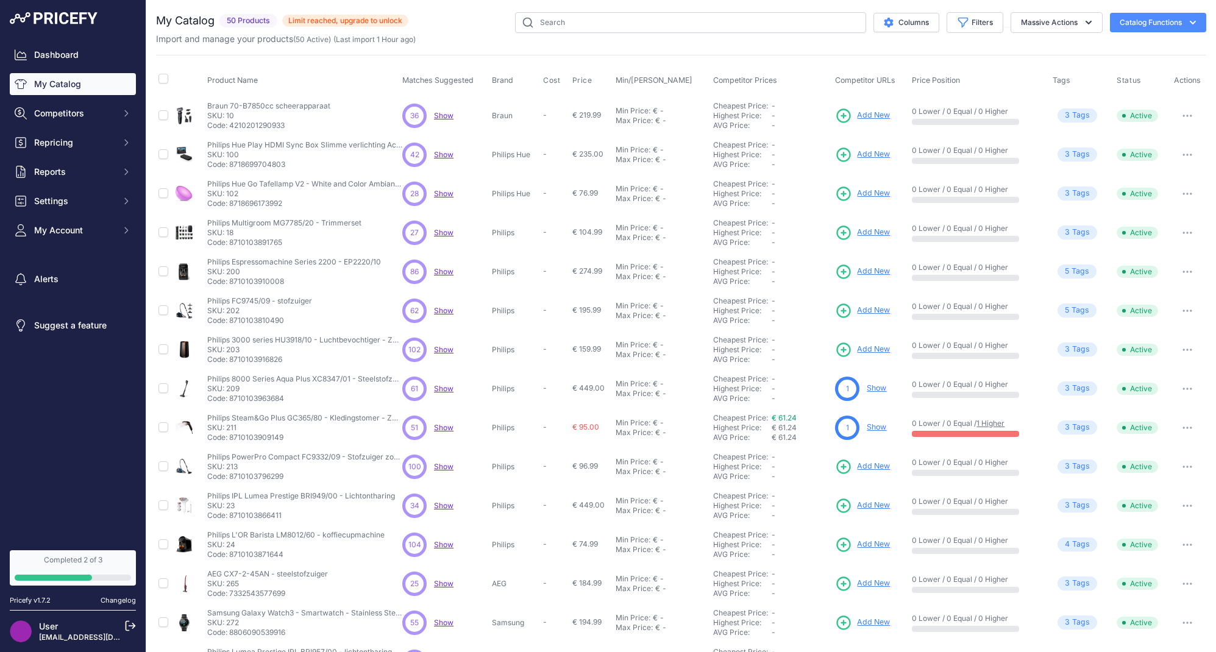
click at [1185, 118] on button "button" at bounding box center [1187, 115] width 24 height 17
click at [1186, 115] on icon "button" at bounding box center [1188, 116] width 10 height 2
click at [330, 20] on span "Limit reached, upgrade to unlock" at bounding box center [345, 21] width 126 height 12
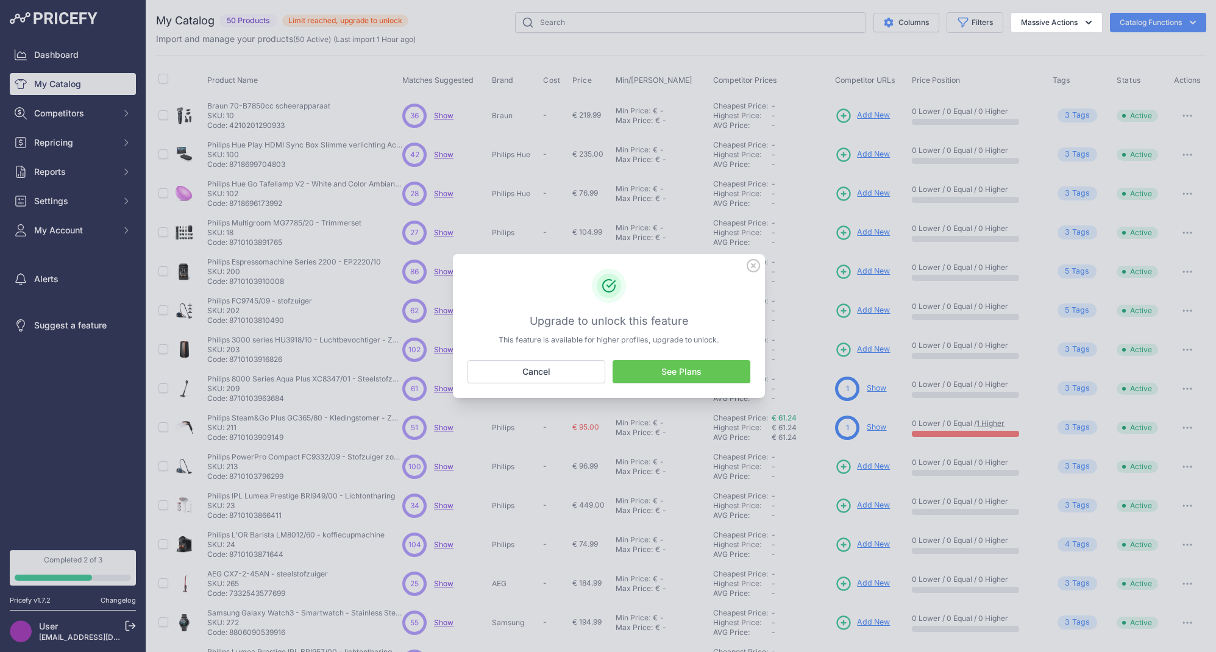
click at [330, 20] on div at bounding box center [608, 326] width 1216 height 652
click at [752, 269] on icon at bounding box center [753, 265] width 13 height 13
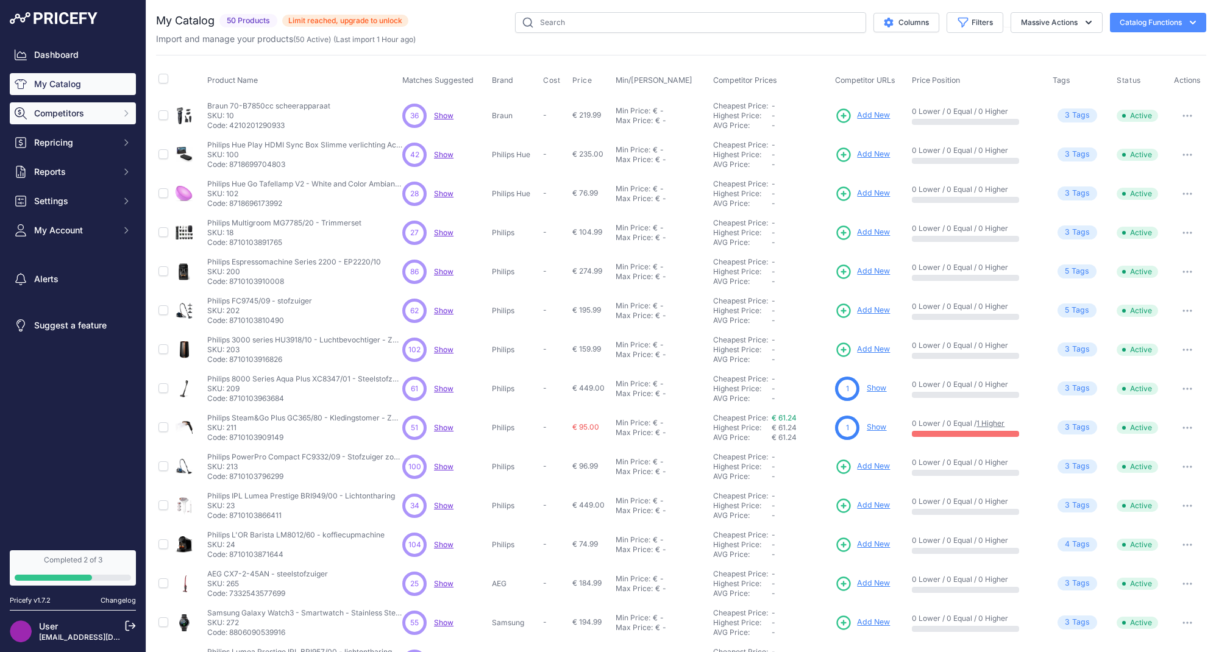
click at [69, 108] on span "Competitors" at bounding box center [74, 113] width 80 height 12
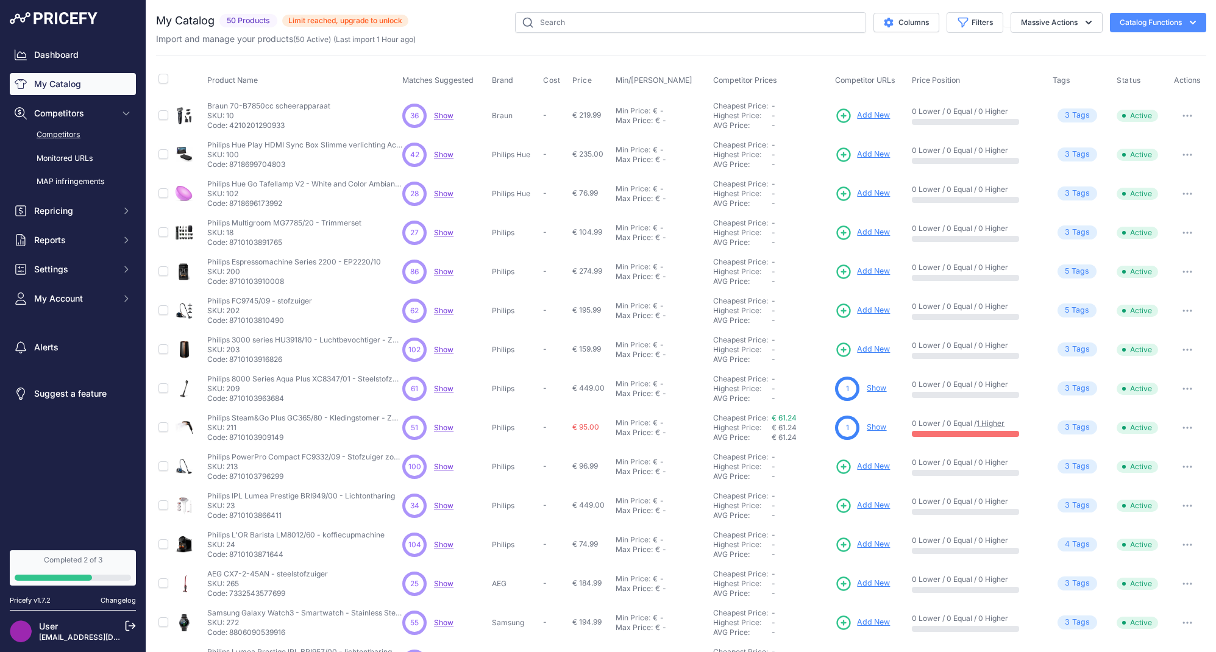
click at [74, 135] on link "Competitors" at bounding box center [73, 134] width 126 height 21
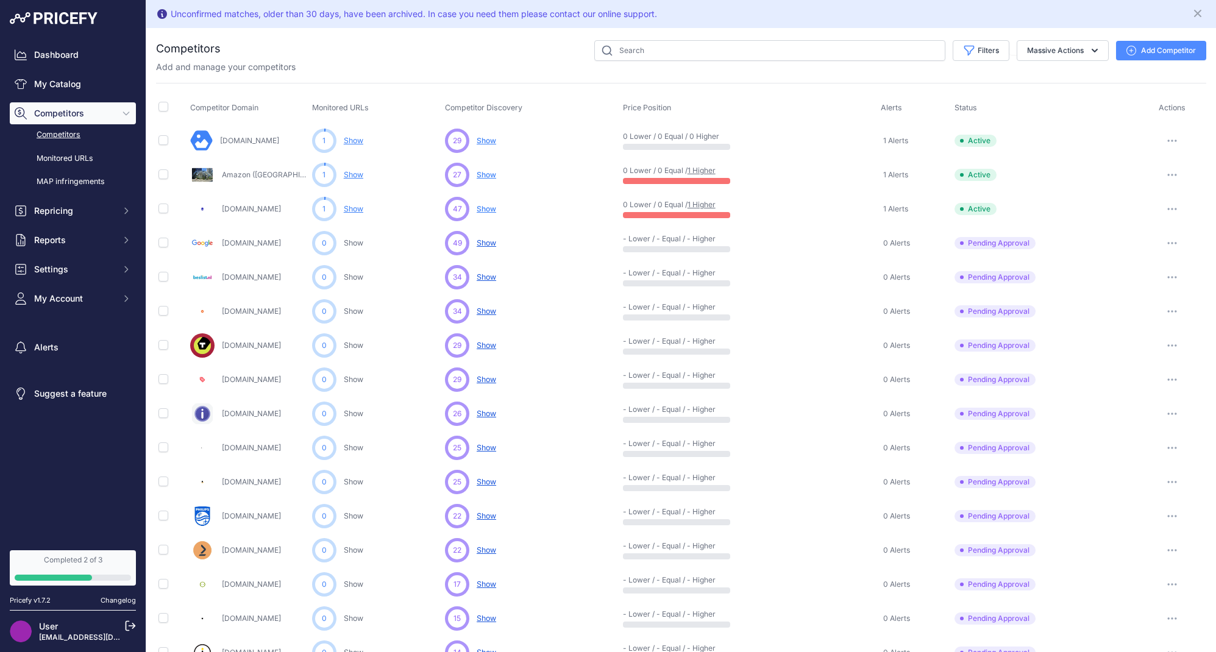
click at [488, 138] on span "Show" at bounding box center [487, 140] width 20 height 9
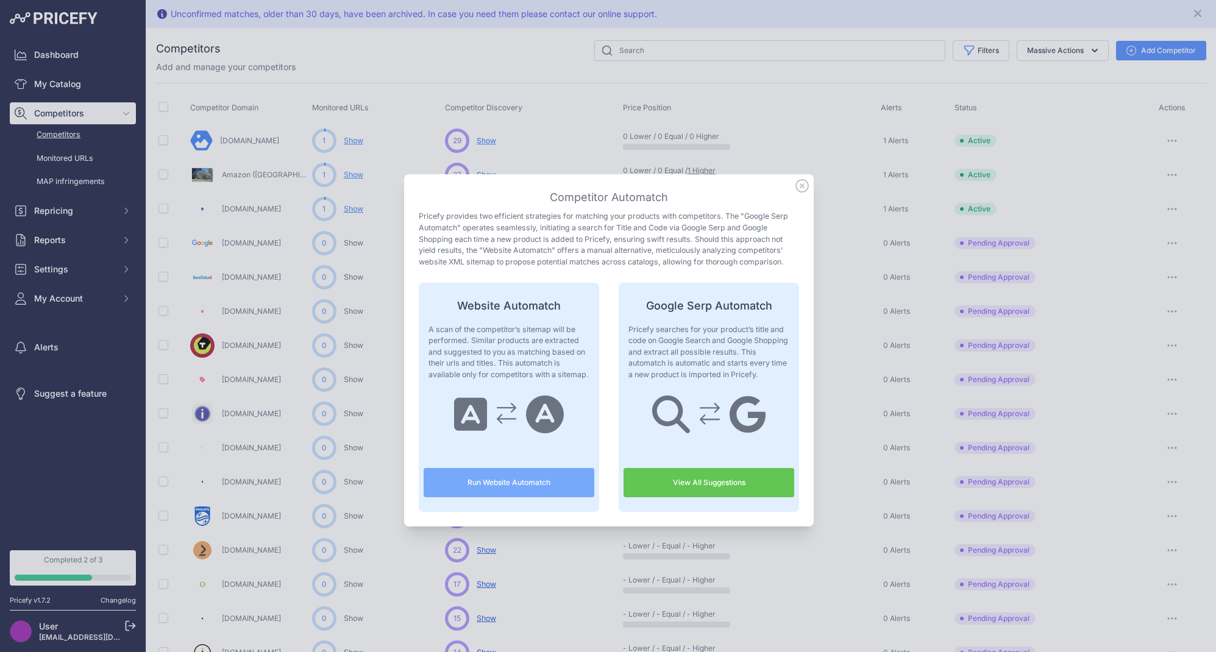
click at [800, 190] on icon at bounding box center [802, 185] width 13 height 13
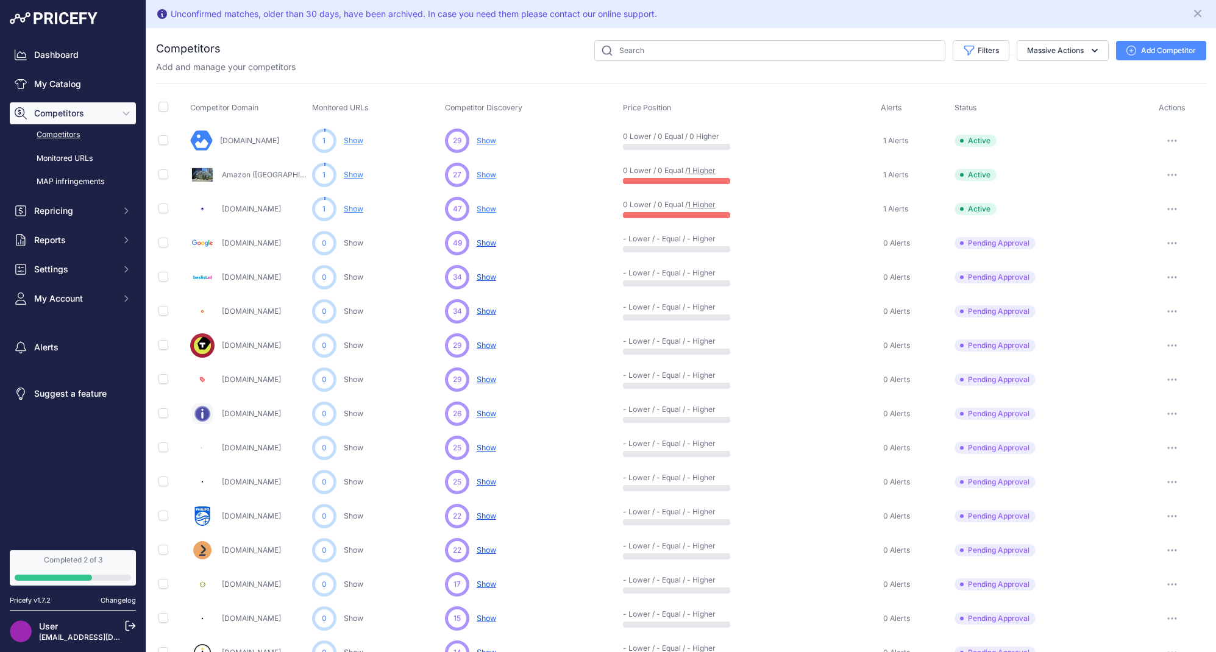
click at [491, 173] on span "Show" at bounding box center [487, 175] width 20 height 10
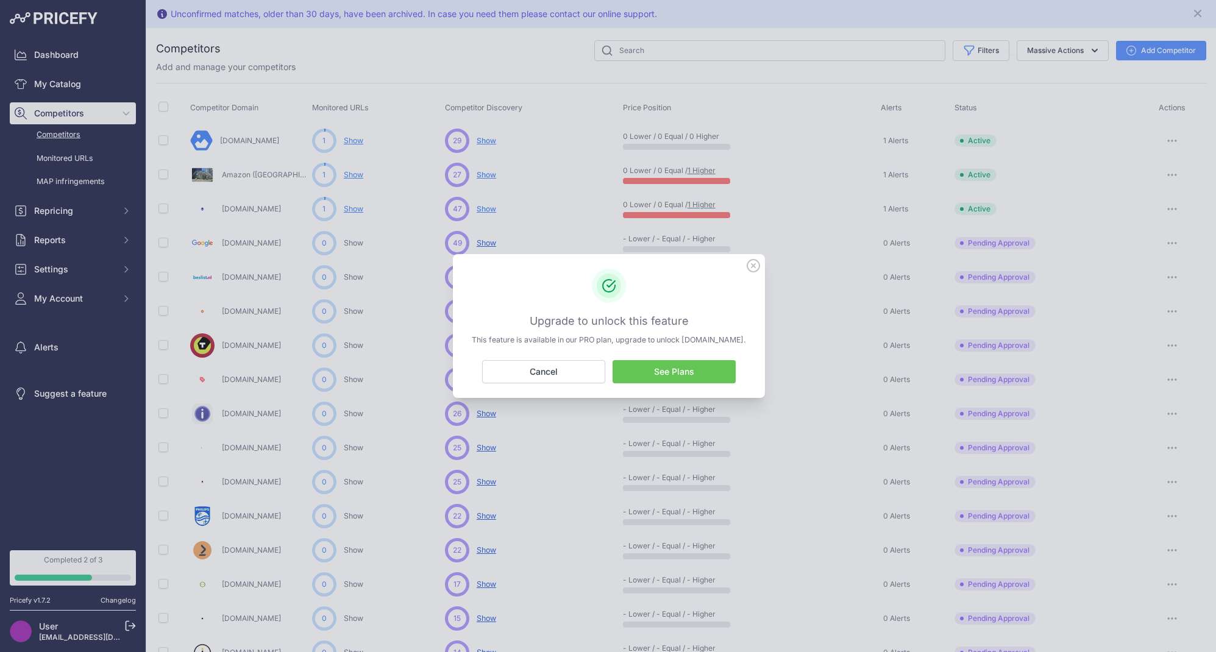
click at [753, 266] on icon at bounding box center [753, 266] width 12 height 12
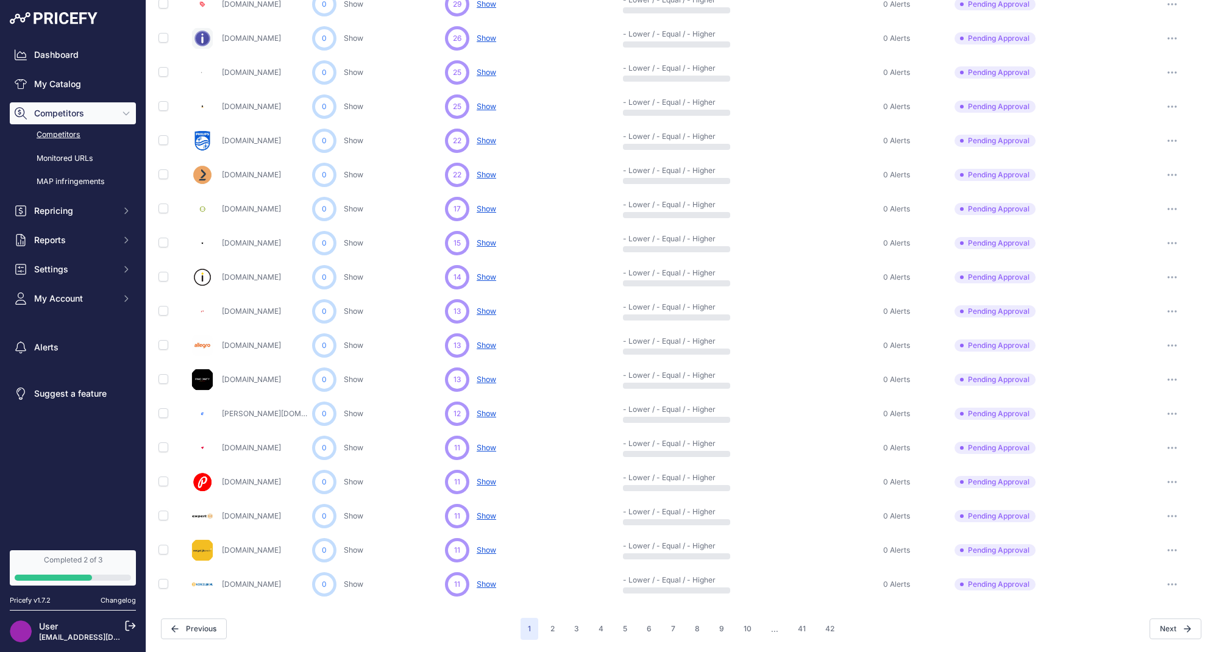
scroll to position [375, 0]
click at [96, 298] on span "My Account" at bounding box center [74, 299] width 80 height 12
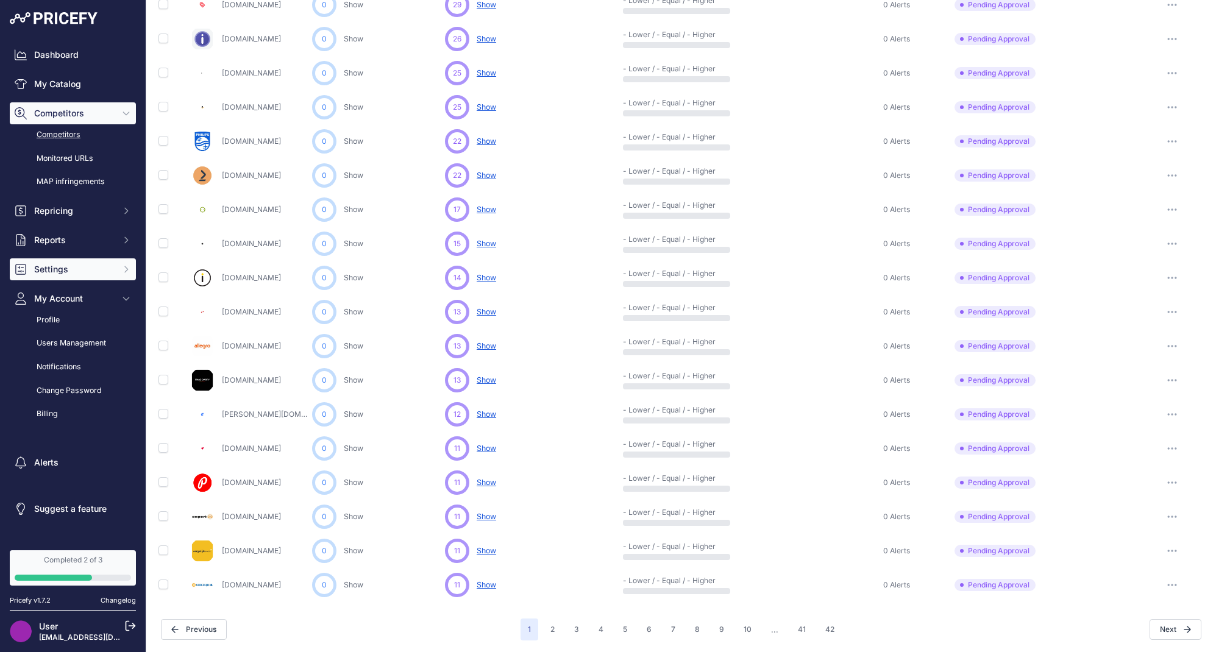
click at [65, 258] on button "Settings" at bounding box center [73, 269] width 126 height 22
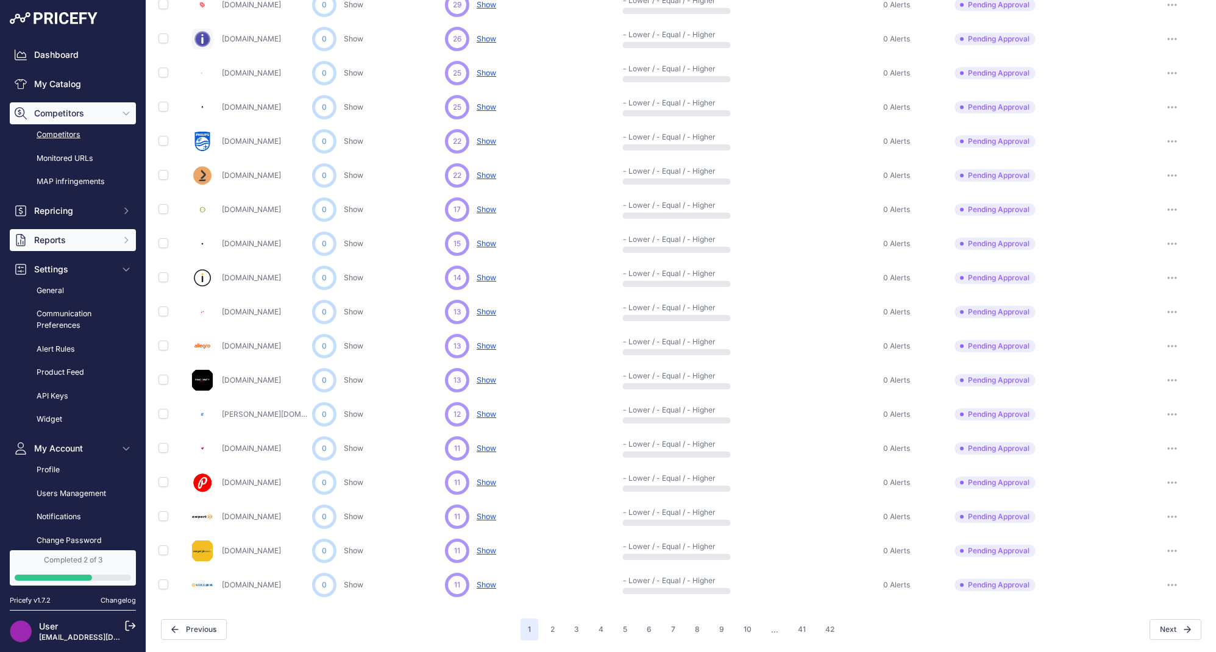
click at [74, 236] on span "Reports" at bounding box center [74, 240] width 80 height 12
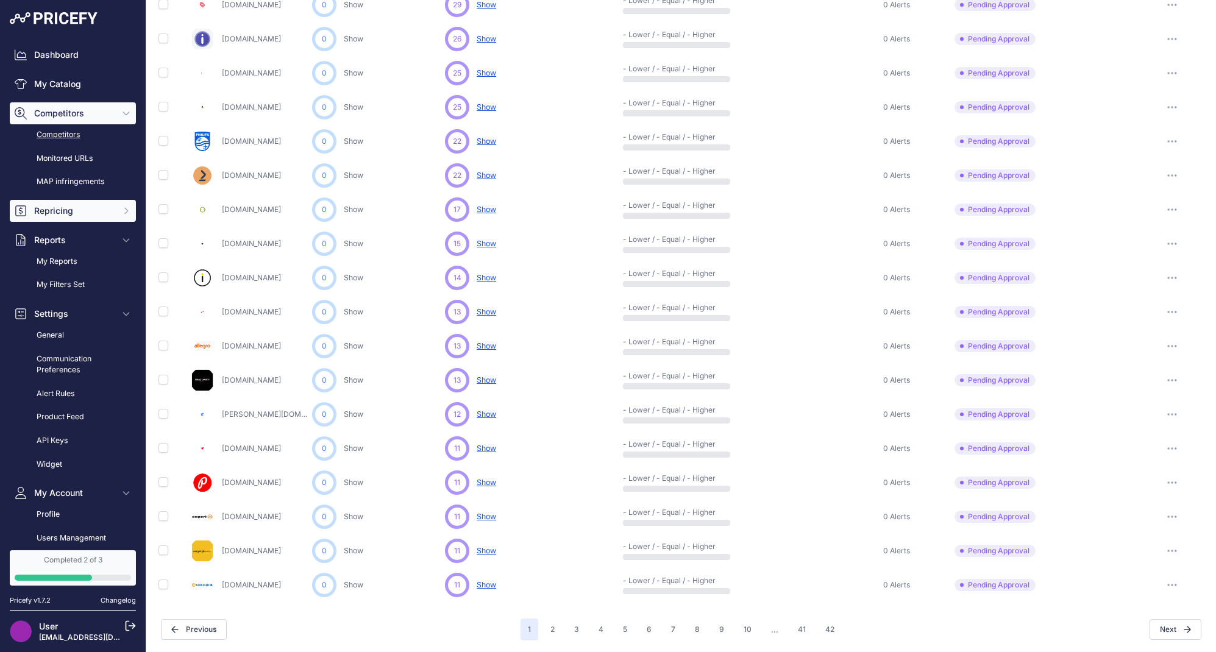
click at [82, 218] on button "Repricing" at bounding box center [73, 211] width 126 height 22
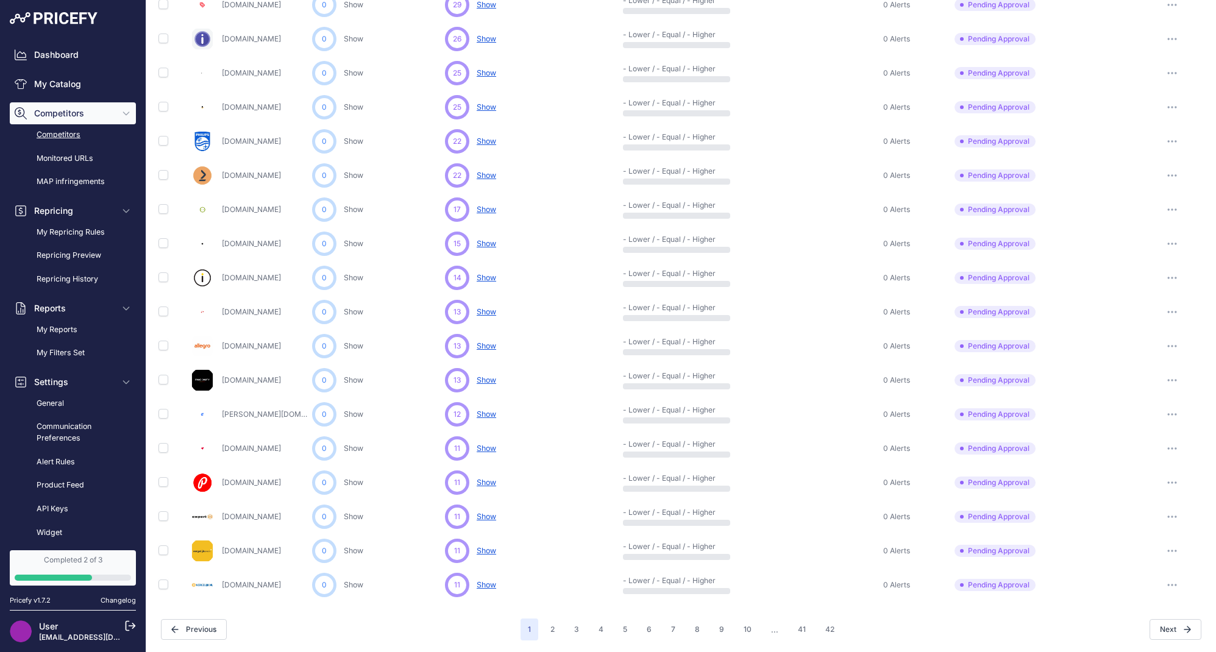
scroll to position [0, 0]
click at [99, 56] on link "Dashboard" at bounding box center [73, 55] width 126 height 22
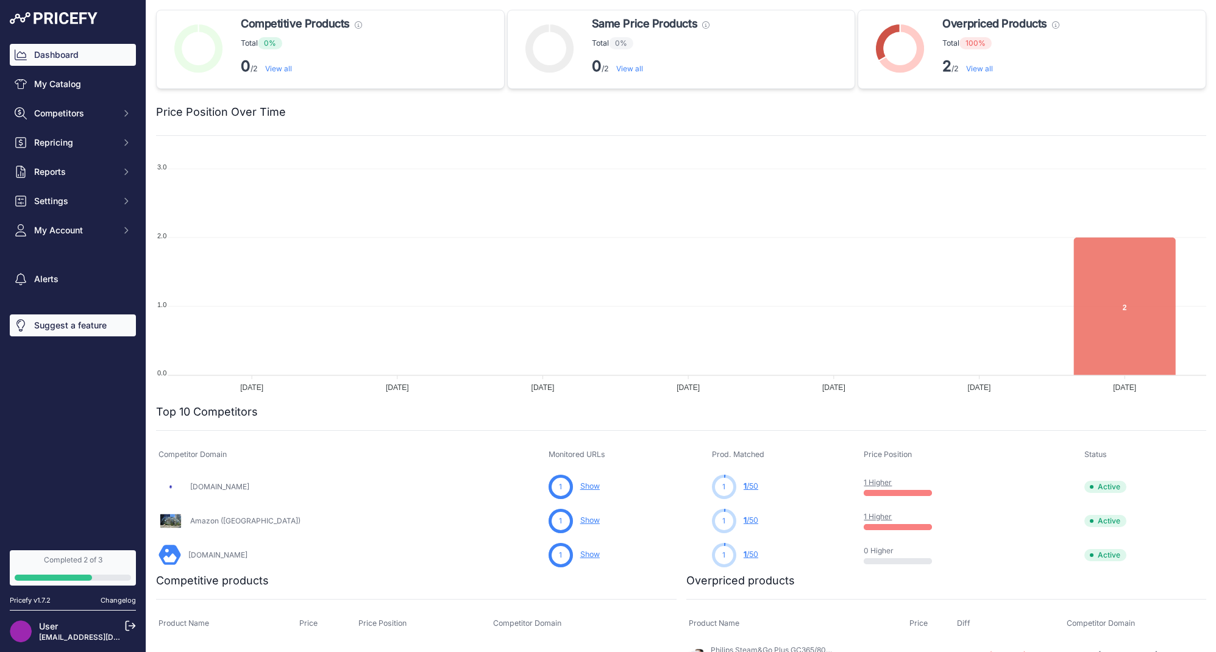
click at [79, 326] on link "Suggest a feature" at bounding box center [73, 326] width 126 height 22
click at [744, 487] on link "1 /50" at bounding box center [751, 486] width 15 height 9
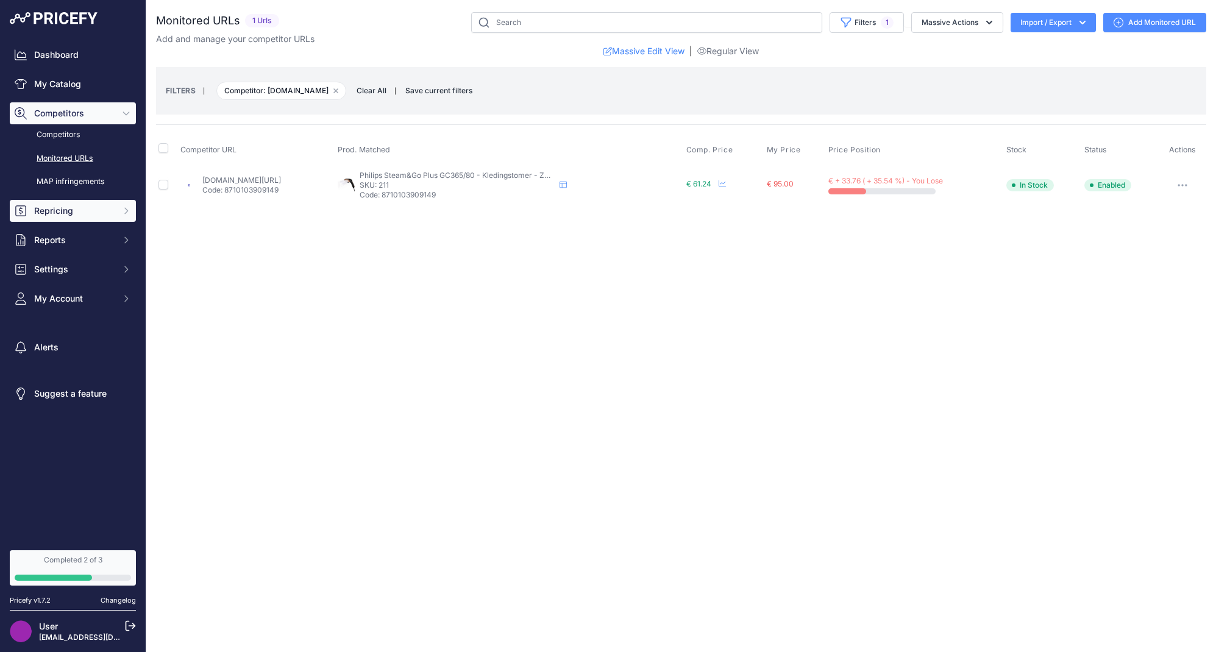
click at [46, 202] on button "Repricing" at bounding box center [73, 211] width 126 height 22
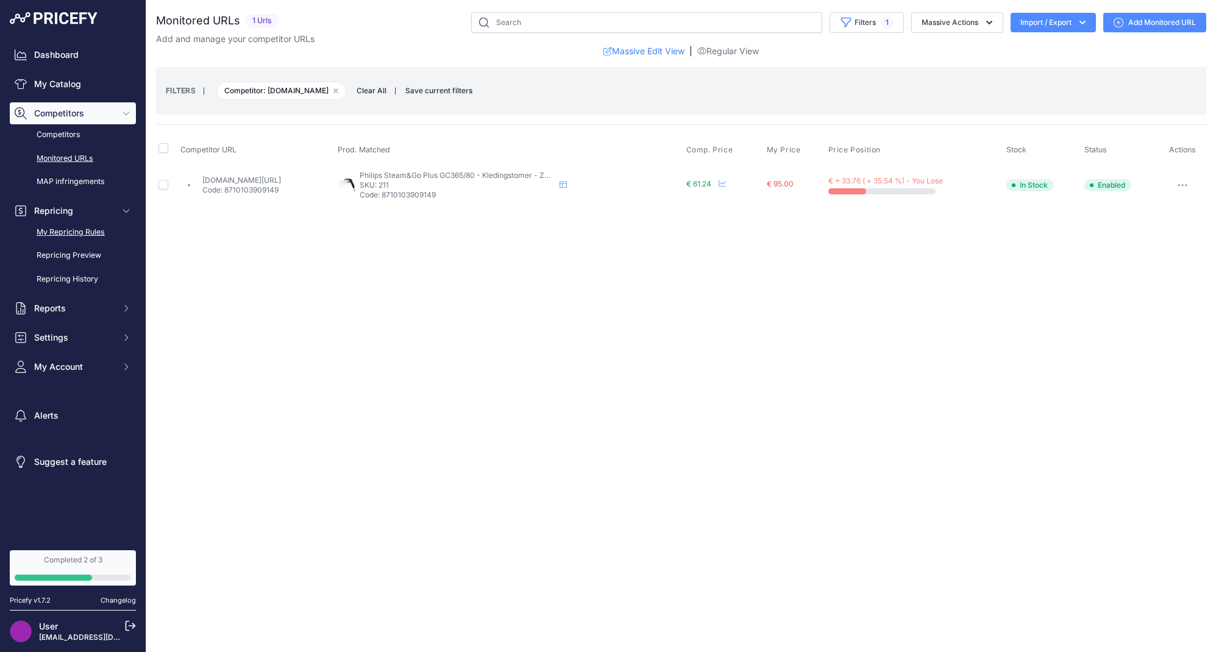
click at [71, 228] on link "My Repricing Rules" at bounding box center [73, 232] width 126 height 21
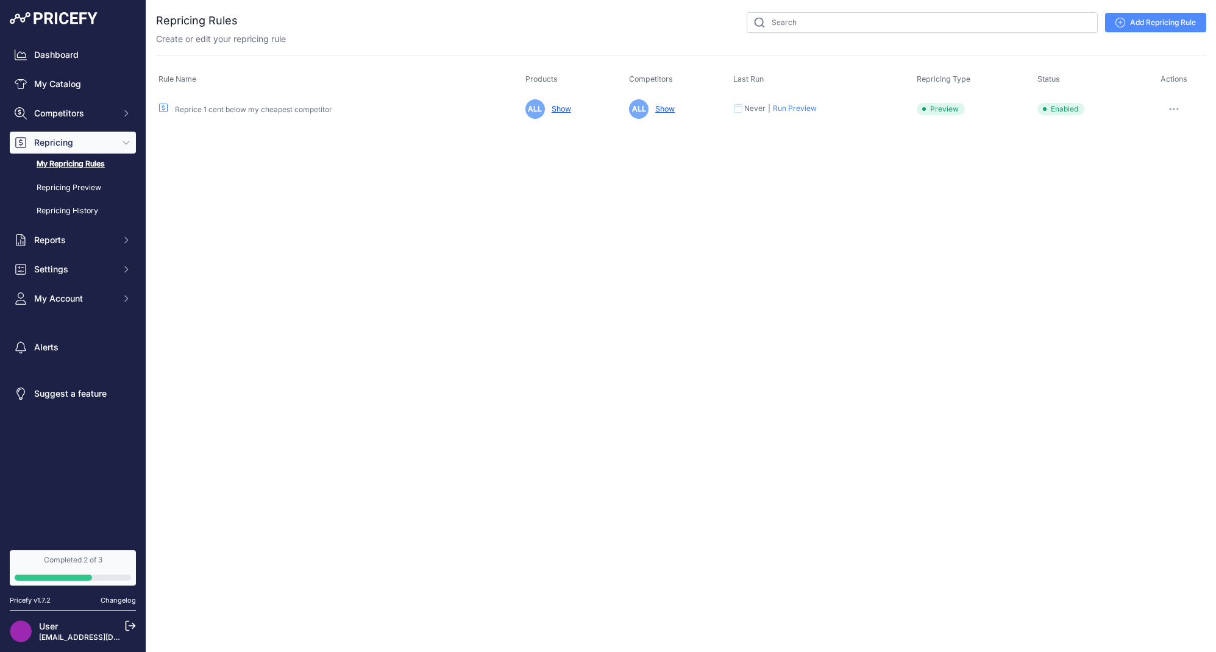
click at [1175, 112] on button "button" at bounding box center [1174, 109] width 24 height 17
click at [72, 185] on link "Repricing Preview" at bounding box center [73, 187] width 126 height 21
click at [43, 94] on link "My Catalog" at bounding box center [73, 84] width 126 height 22
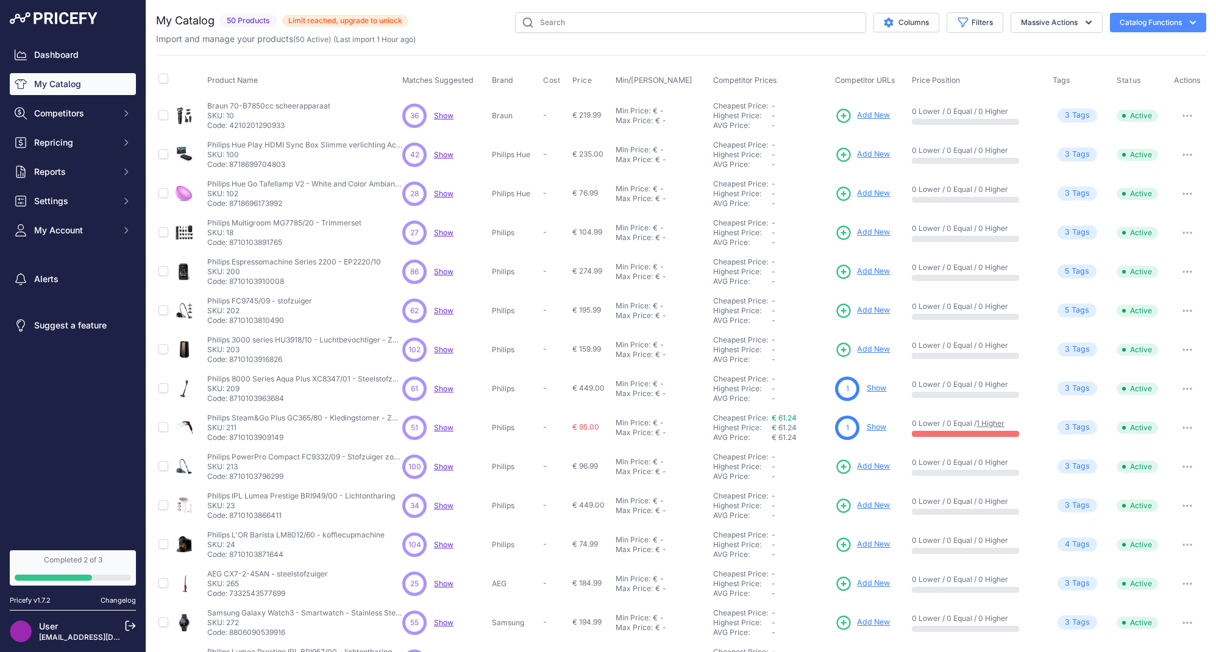
click at [1072, 427] on span "3 Tag s" at bounding box center [1078, 428] width 40 height 14
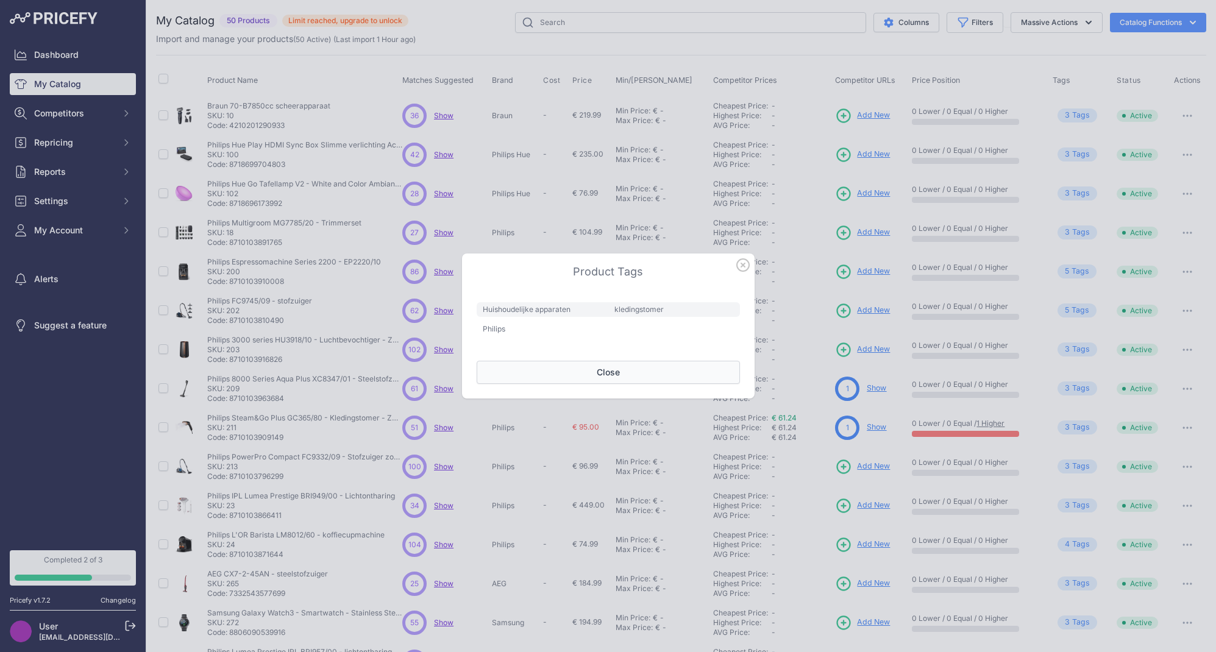
click at [689, 381] on button "Close" at bounding box center [608, 372] width 263 height 23
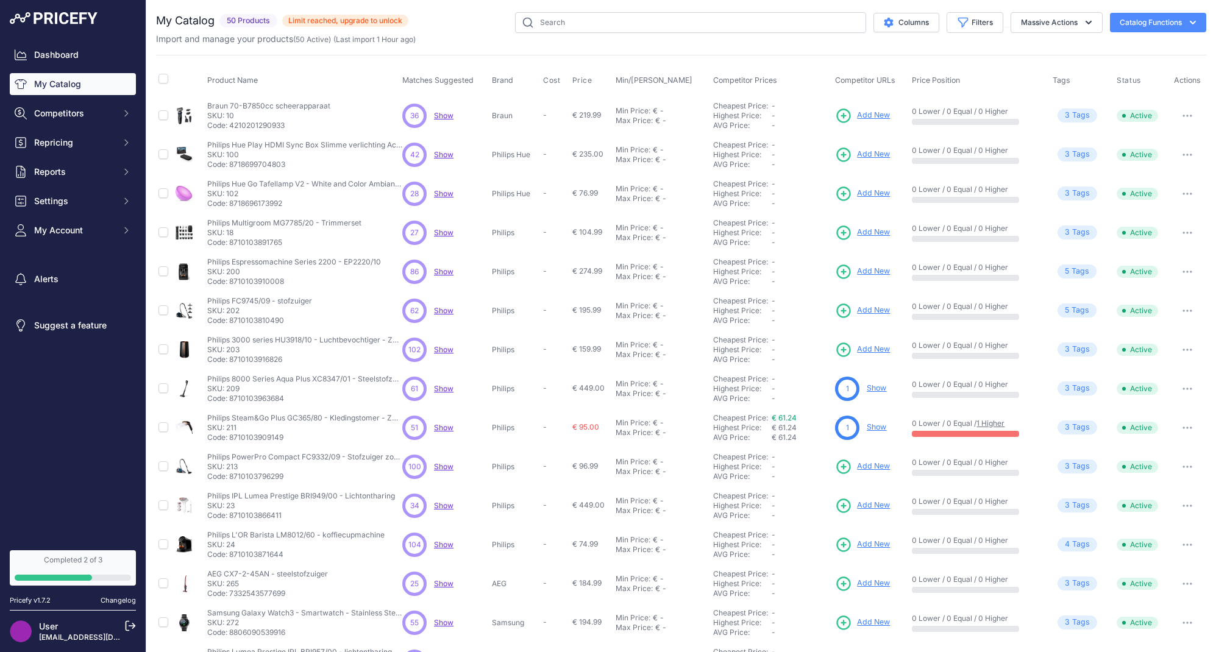
click at [1191, 429] on button "button" at bounding box center [1187, 427] width 24 height 17
click at [0, 0] on button "Disable" at bounding box center [0, 0] width 0 height 0
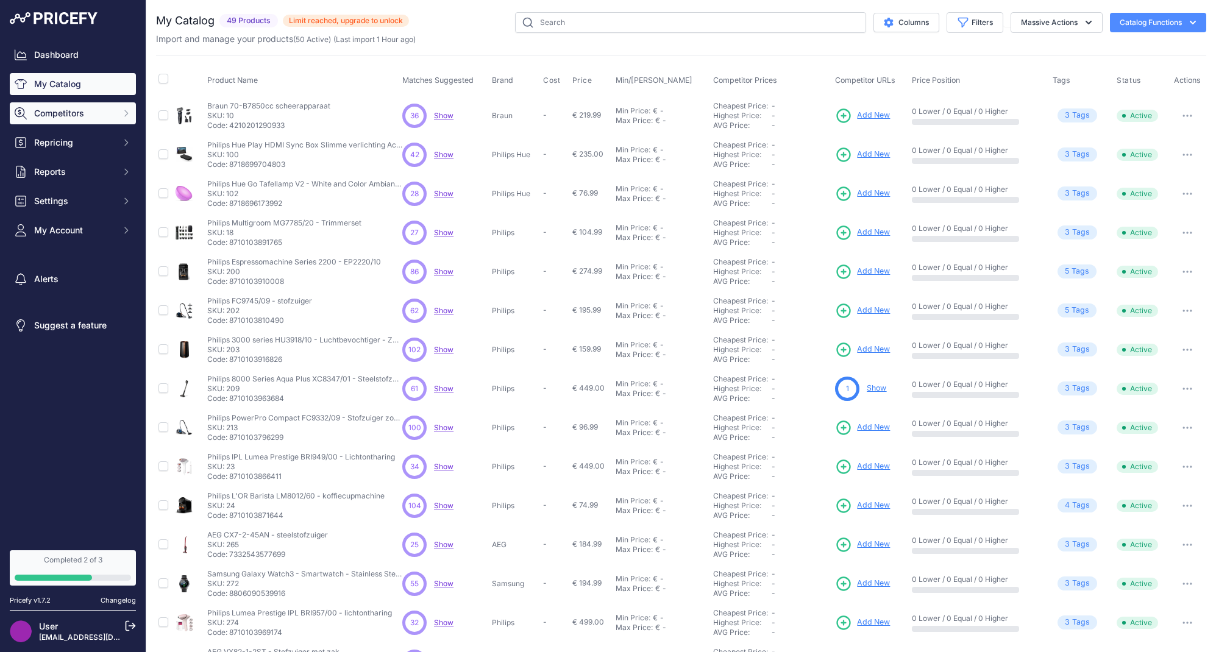
click at [74, 118] on span "Competitors" at bounding box center [74, 113] width 80 height 12
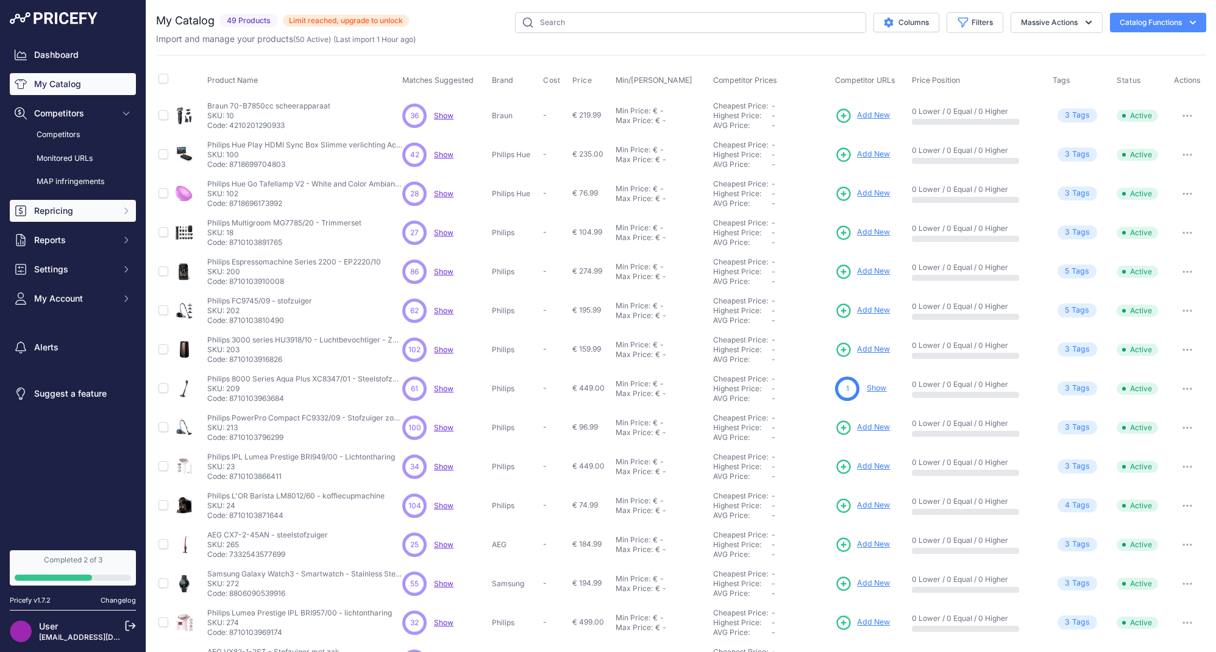
click at [60, 203] on button "Repricing" at bounding box center [73, 211] width 126 height 22
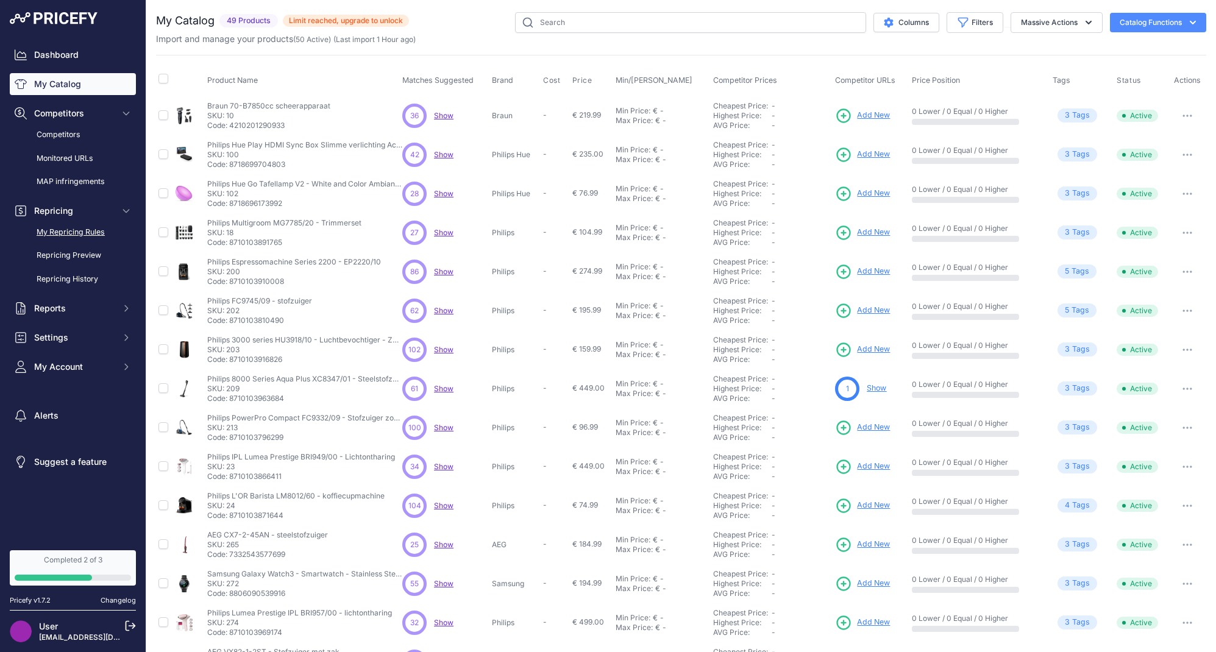
click at [63, 229] on link "My Repricing Rules" at bounding box center [73, 232] width 126 height 21
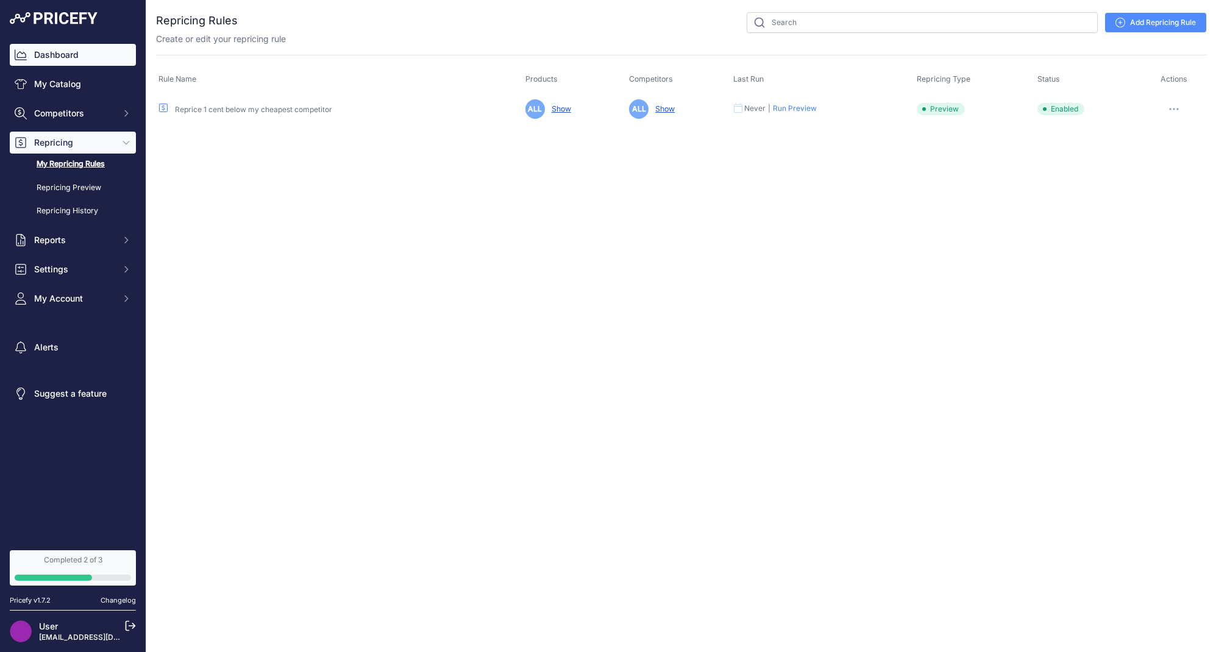
click at [62, 60] on link "Dashboard" at bounding box center [73, 55] width 126 height 22
